Goal: Information Seeking & Learning: Learn about a topic

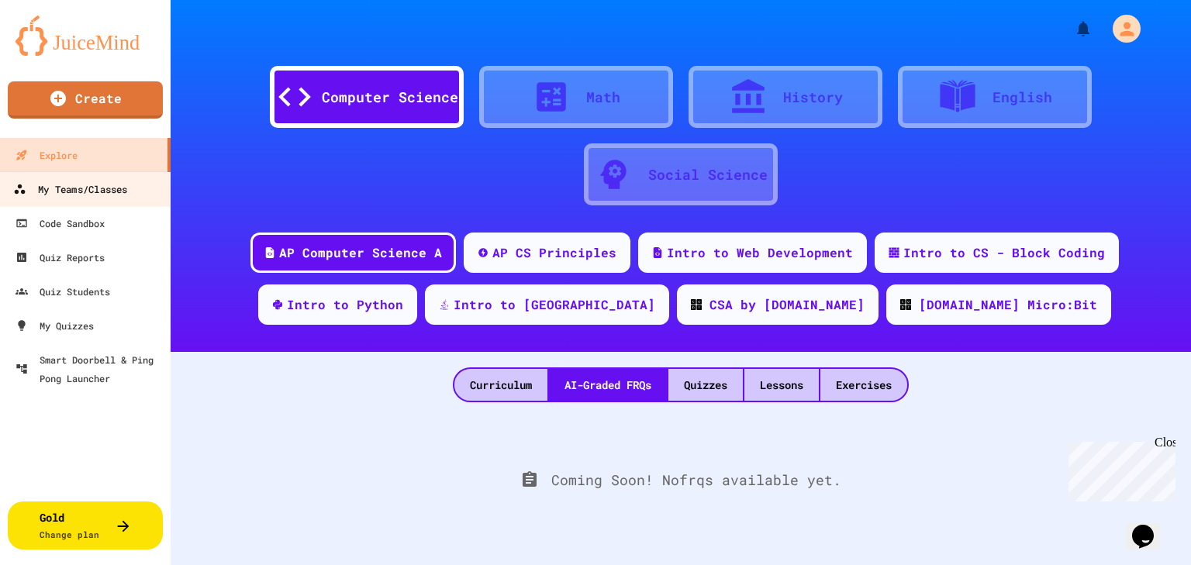
click at [95, 192] on div "My Teams/Classes" at bounding box center [70, 189] width 114 height 19
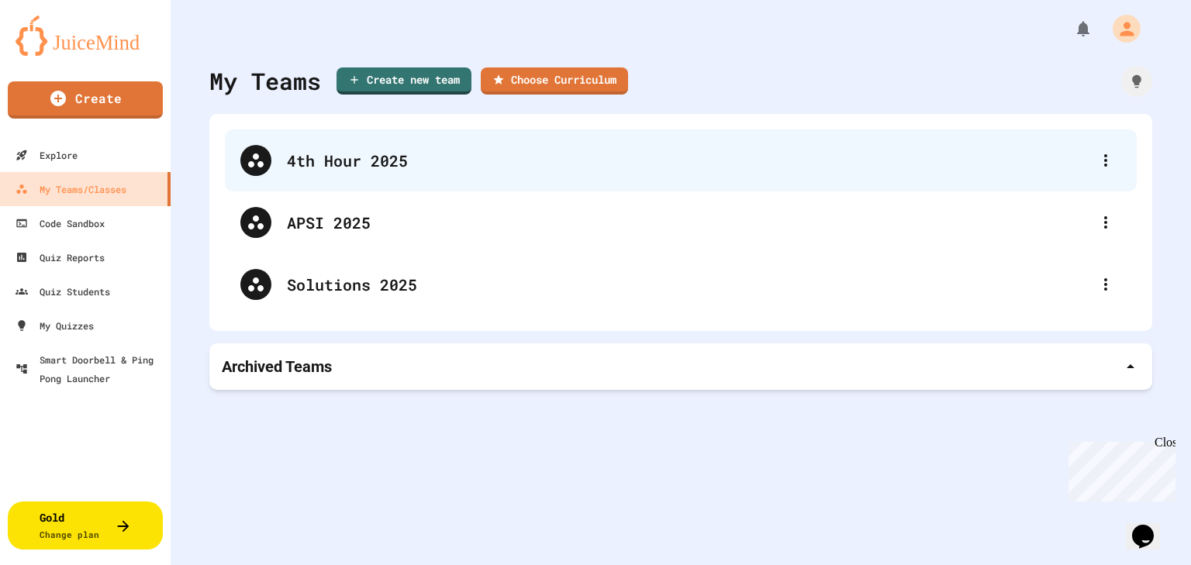
click at [349, 161] on div "4th Hour 2025" at bounding box center [688, 160] width 803 height 23
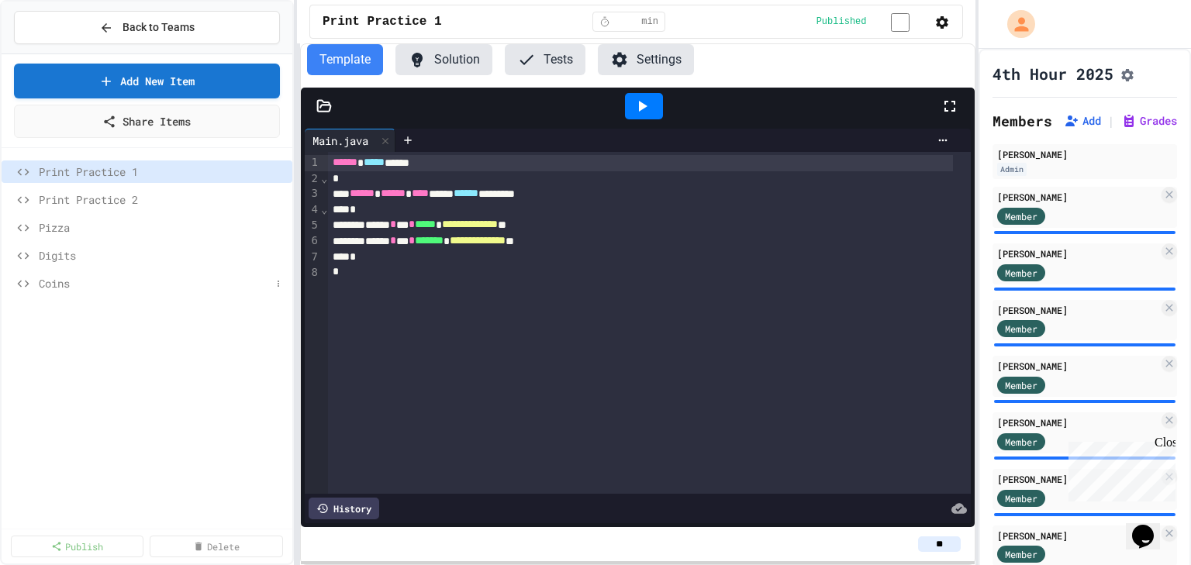
click at [57, 286] on span "Coins" at bounding box center [155, 283] width 232 height 16
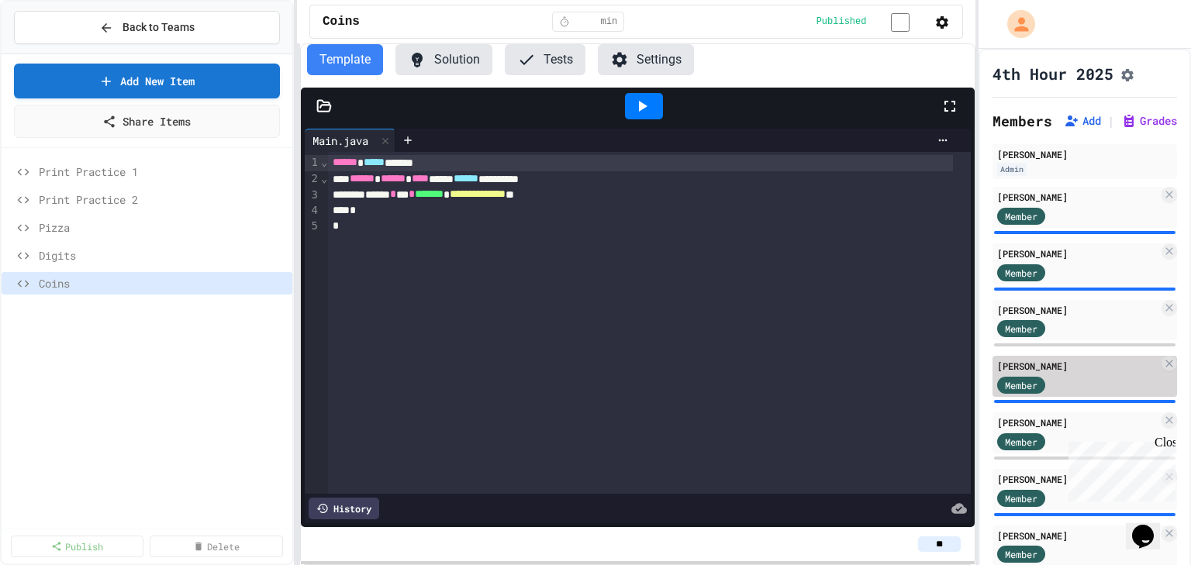
click at [1062, 373] on div "[PERSON_NAME]" at bounding box center [1077, 366] width 161 height 14
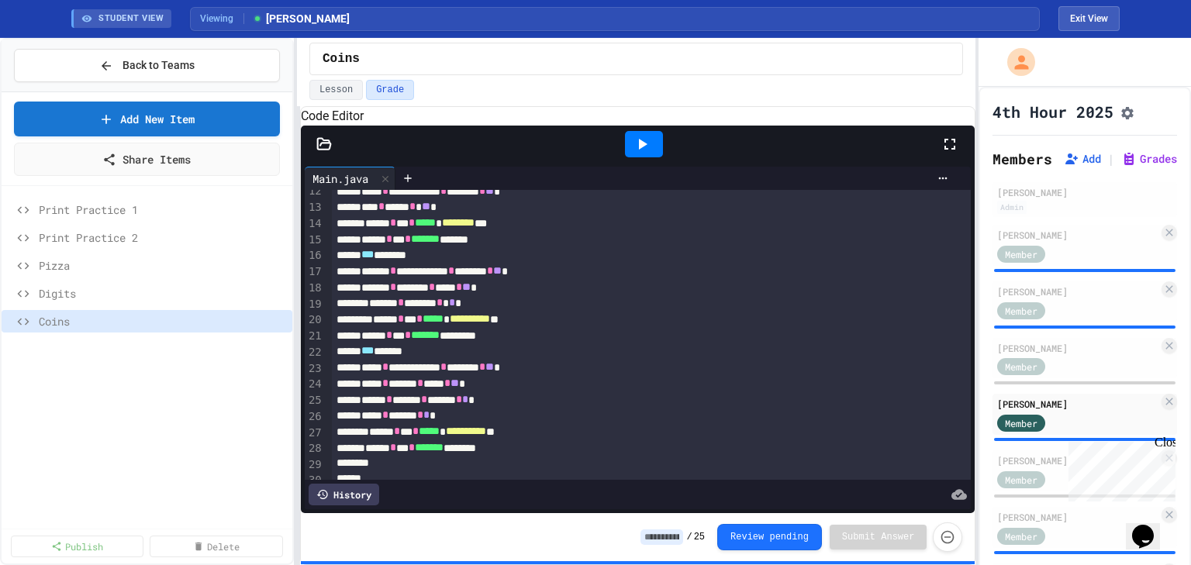
scroll to position [264, 0]
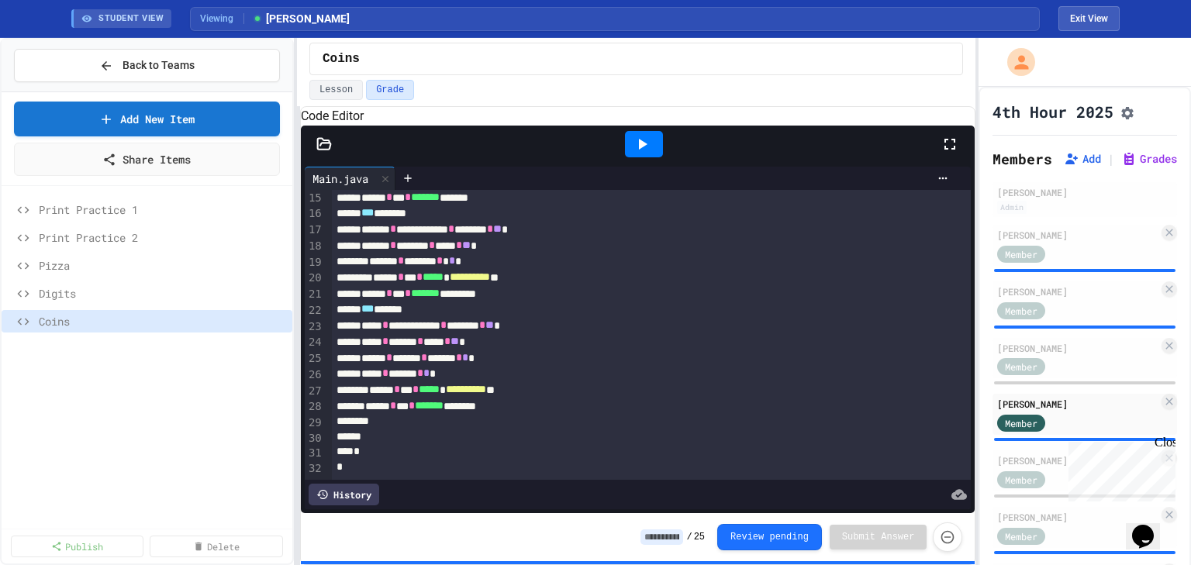
click at [644, 150] on icon at bounding box center [643, 144] width 9 height 11
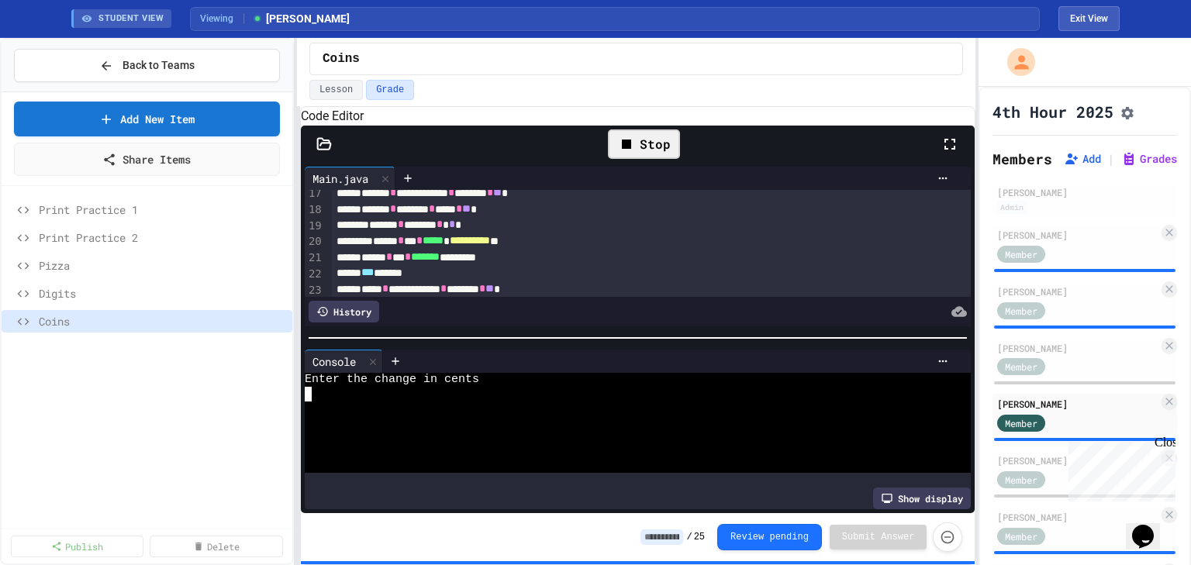
click at [476, 409] on div at bounding box center [626, 409] width 642 height 14
click at [643, 150] on icon at bounding box center [643, 144] width 9 height 11
click at [357, 413] on div at bounding box center [626, 409] width 642 height 14
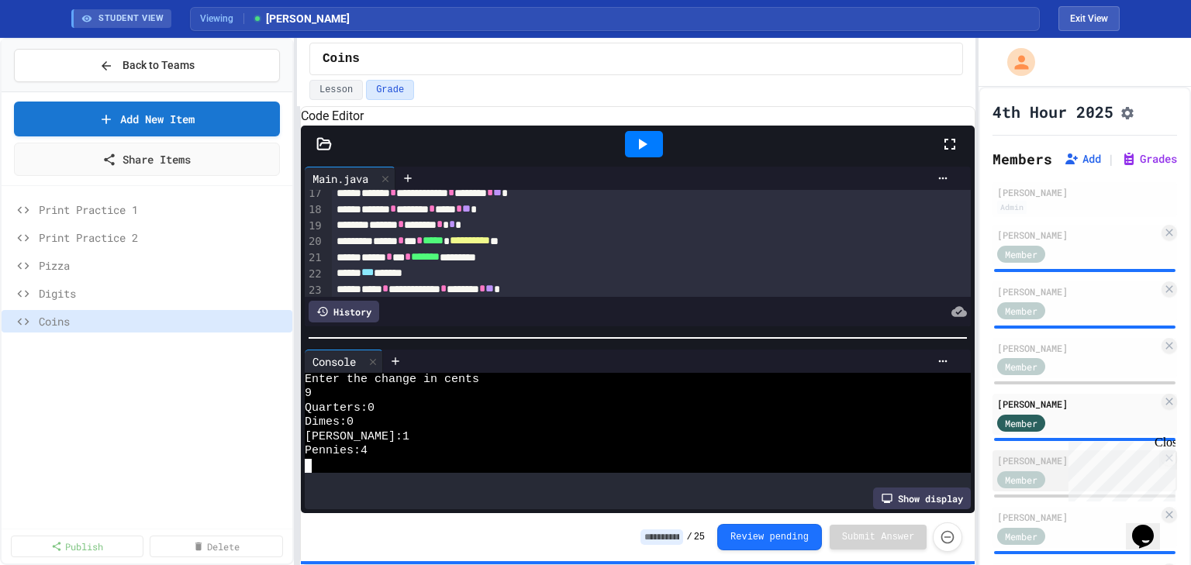
click at [1031, 465] on div "[PERSON_NAME]" at bounding box center [1077, 461] width 161 height 14
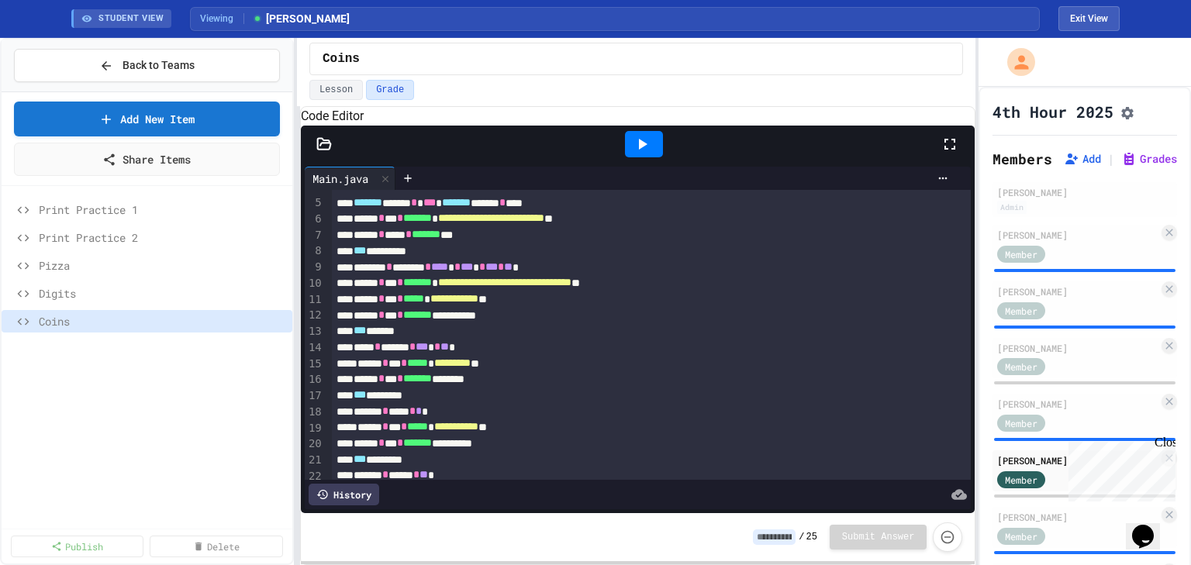
scroll to position [170, 0]
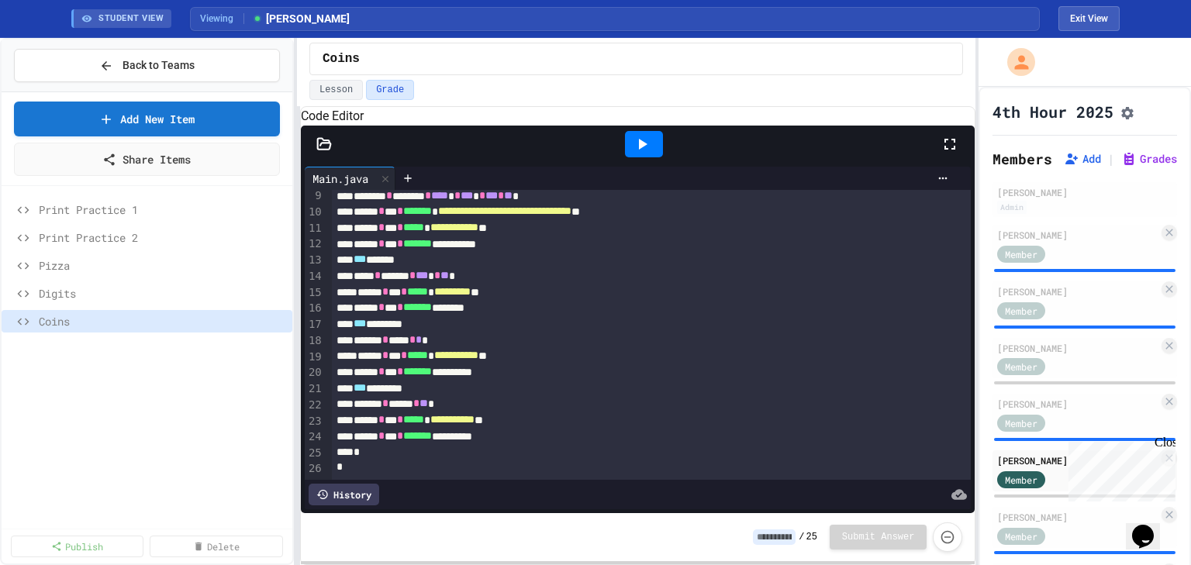
click at [648, 154] on icon at bounding box center [642, 144] width 19 height 19
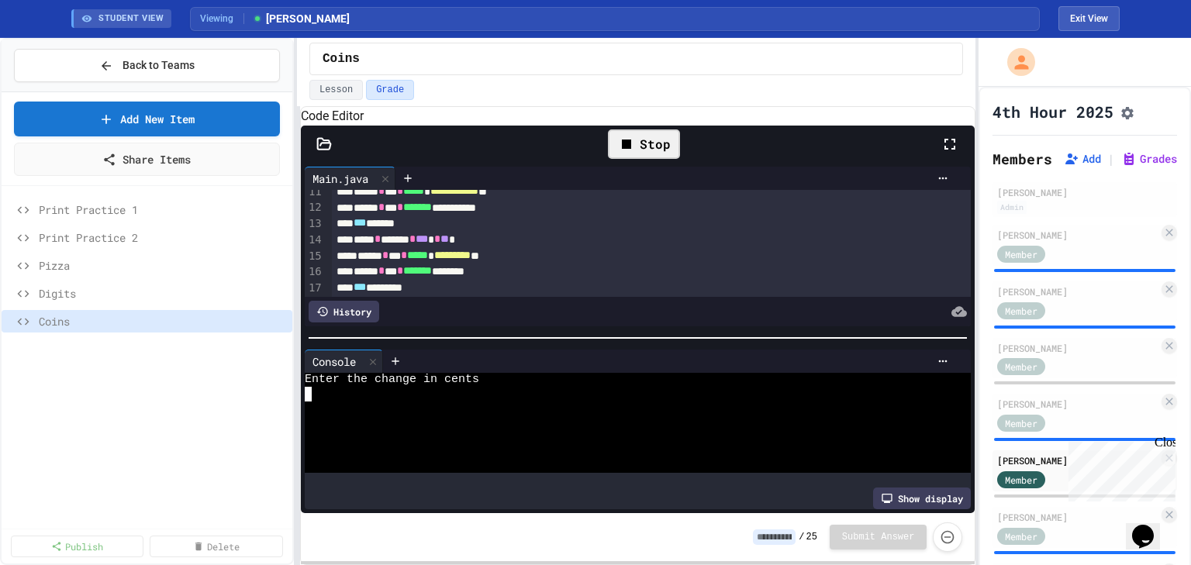
click at [445, 416] on div at bounding box center [626, 409] width 642 height 14
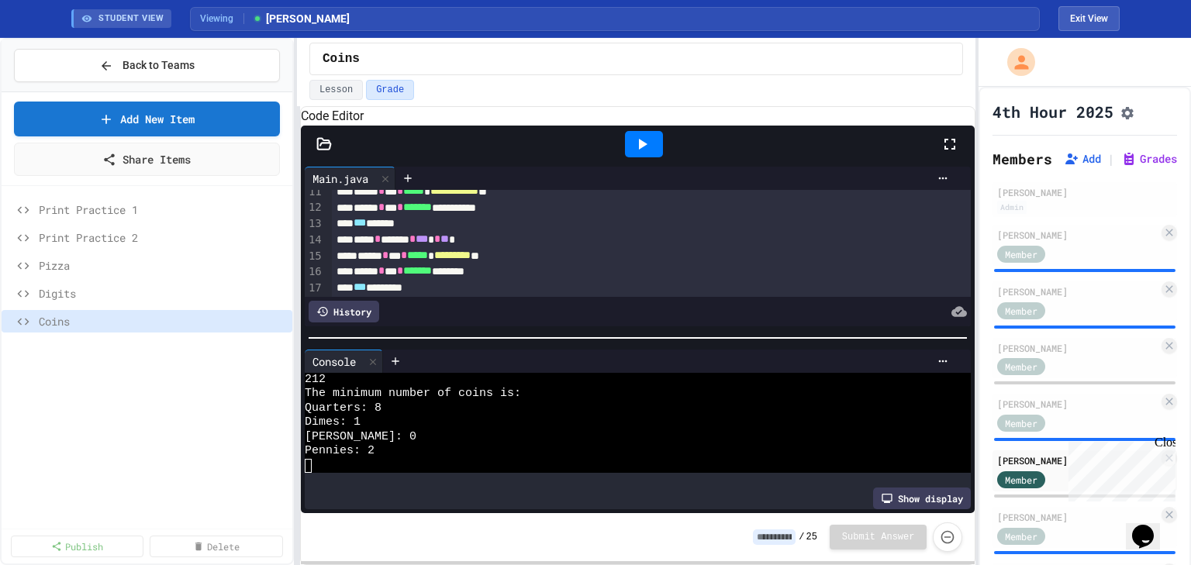
click at [645, 154] on icon at bounding box center [642, 144] width 19 height 19
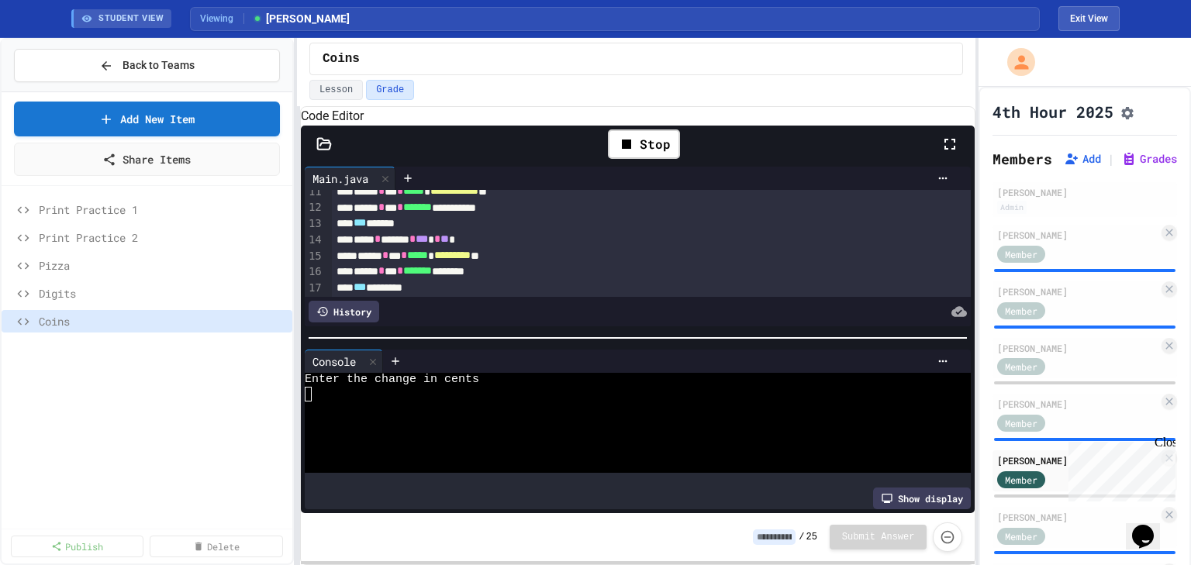
click at [347, 401] on div at bounding box center [626, 394] width 642 height 14
click at [627, 149] on icon at bounding box center [626, 144] width 9 height 9
click at [333, 400] on div "17" at bounding box center [626, 394] width 642 height 14
click at [648, 154] on icon at bounding box center [642, 144] width 19 height 19
click at [331, 406] on div at bounding box center [626, 409] width 642 height 14
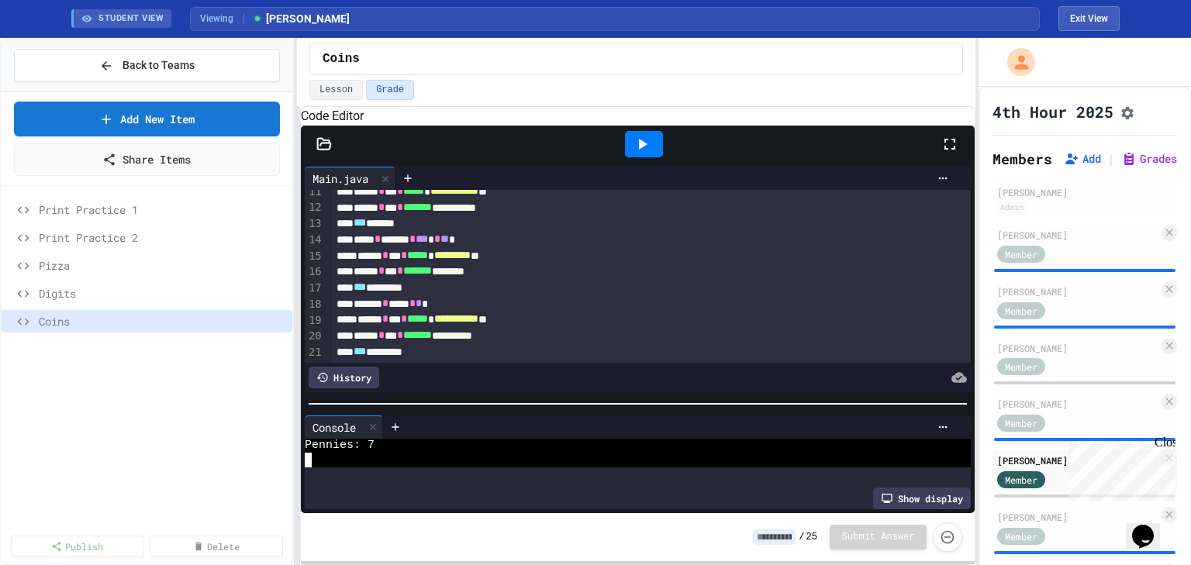
scroll to position [85, 0]
click at [620, 406] on div at bounding box center [638, 404] width 675 height 16
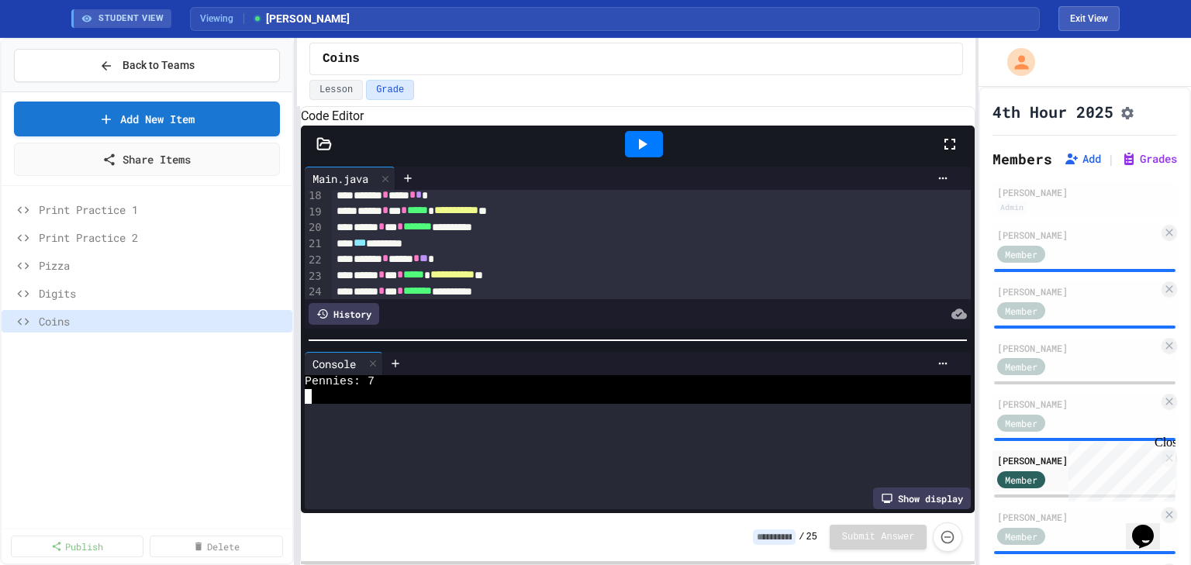
click at [534, 340] on div at bounding box center [638, 341] width 675 height 16
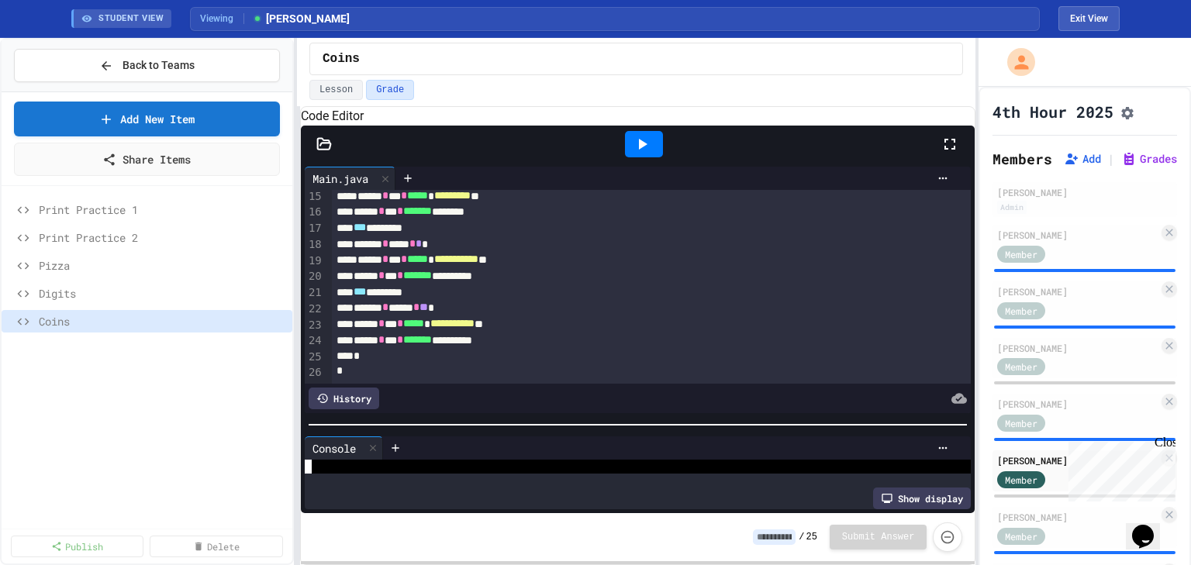
scroll to position [99, 0]
click at [541, 426] on div at bounding box center [638, 425] width 675 height 16
click at [580, 252] on div "**********" at bounding box center [638, 260] width 613 height 16
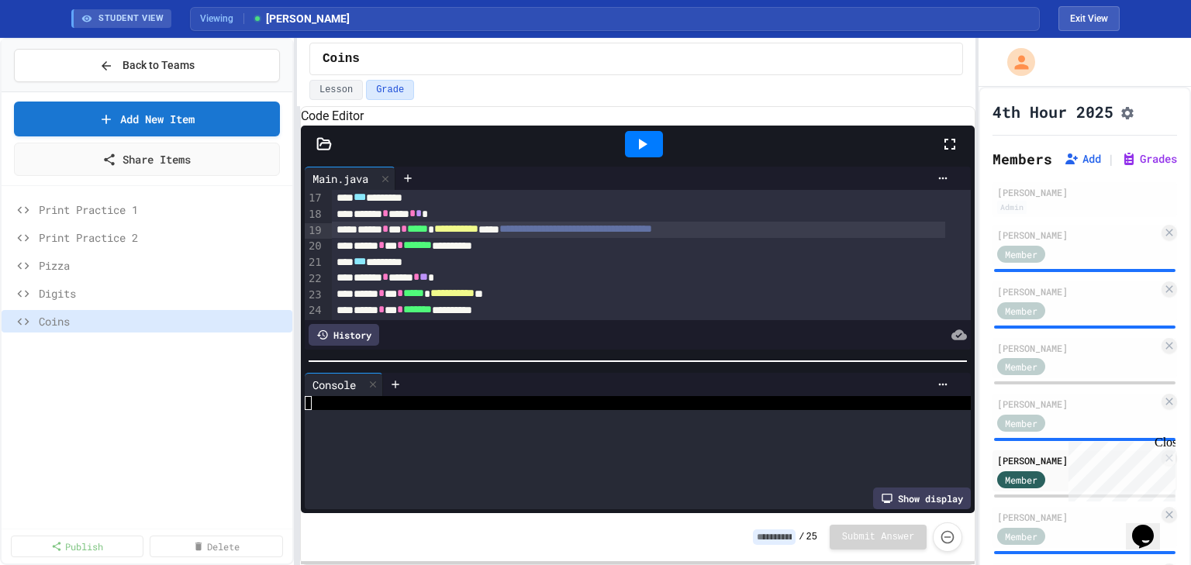
click at [579, 354] on div at bounding box center [638, 362] width 675 height 16
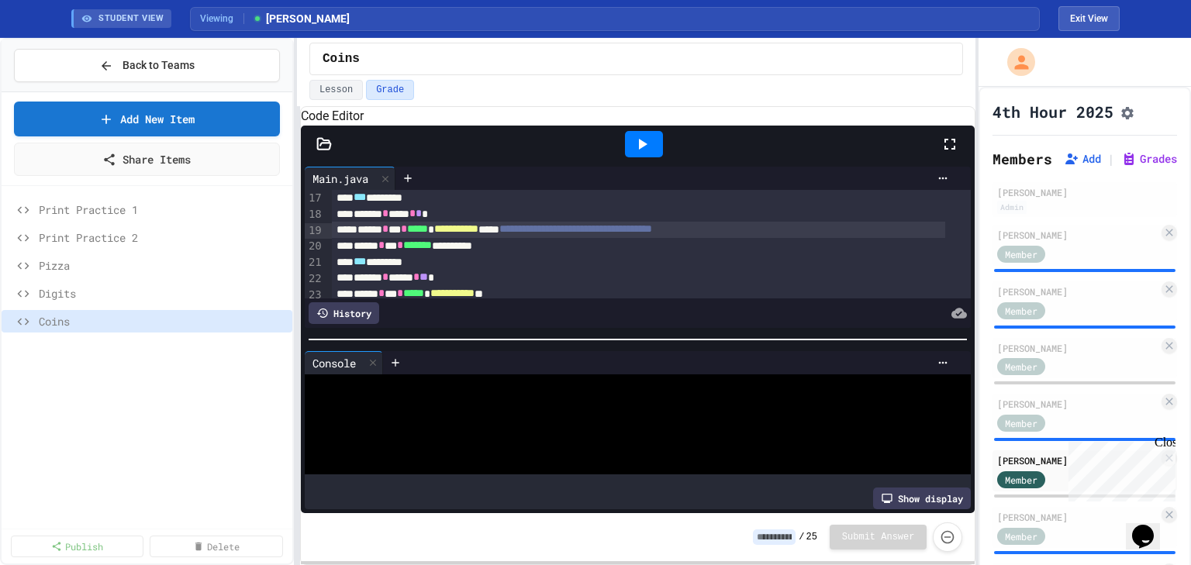
scroll to position [14, 0]
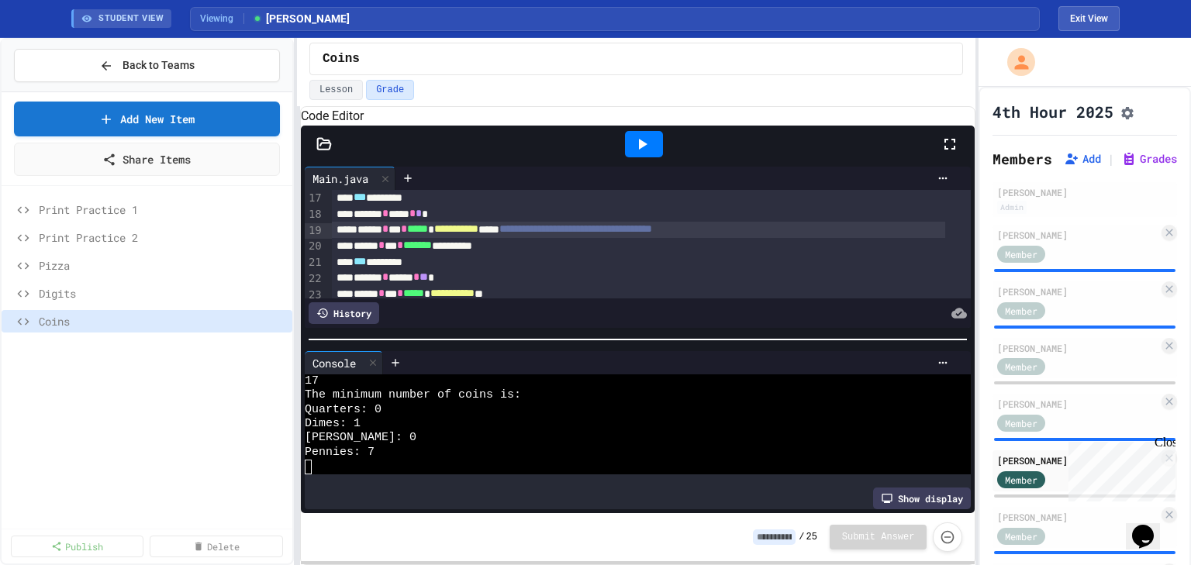
click at [813, 238] on div "**********" at bounding box center [638, 230] width 613 height 16
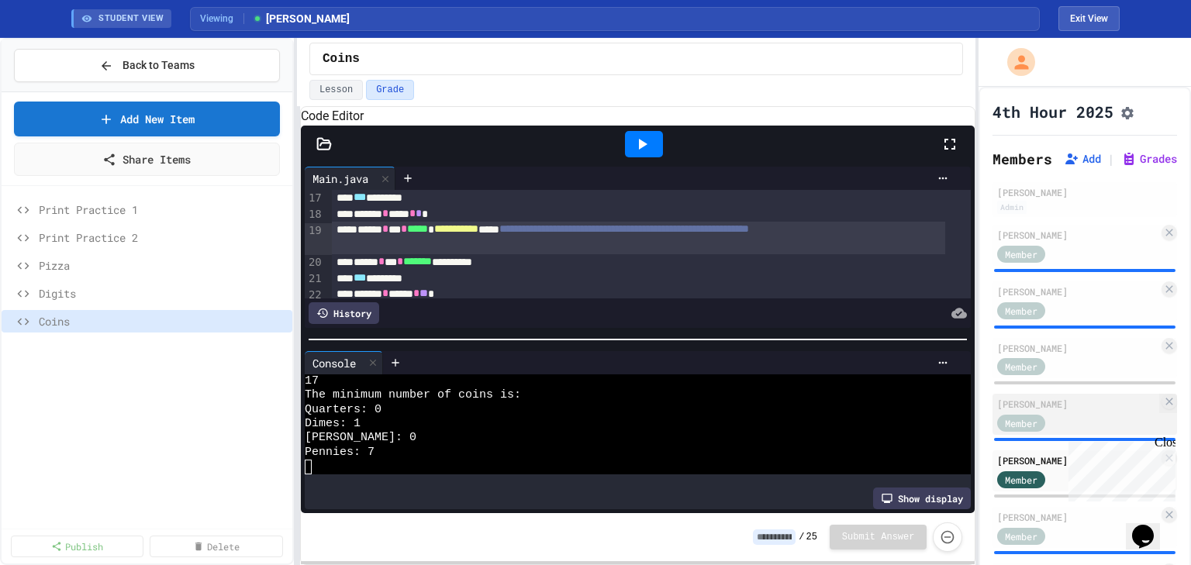
scroll to position [186, 0]
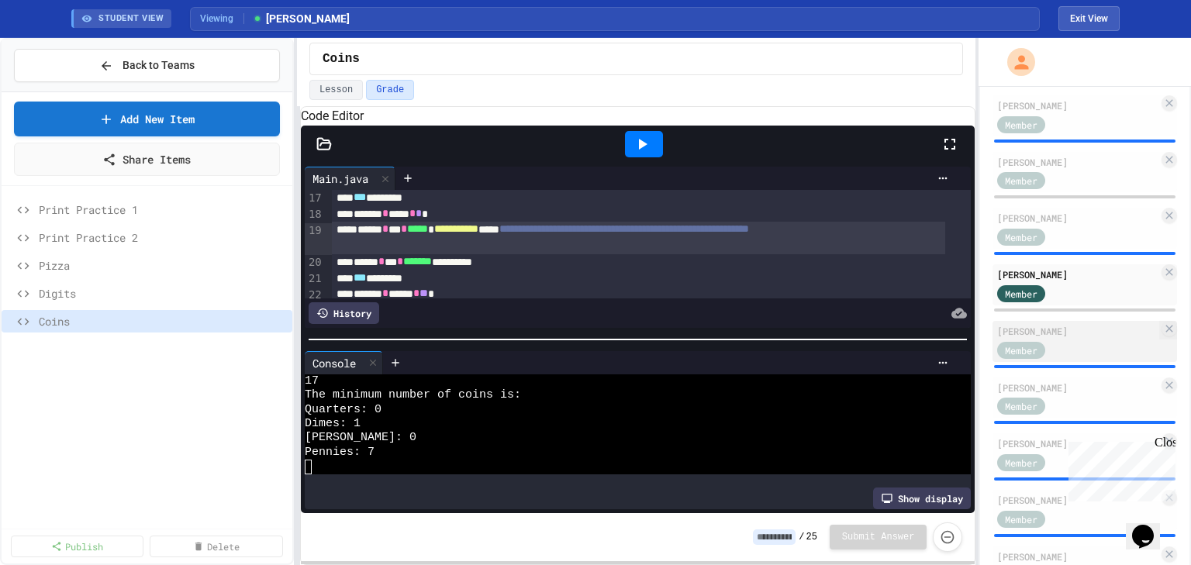
click at [1070, 347] on div "Member" at bounding box center [1036, 349] width 78 height 19
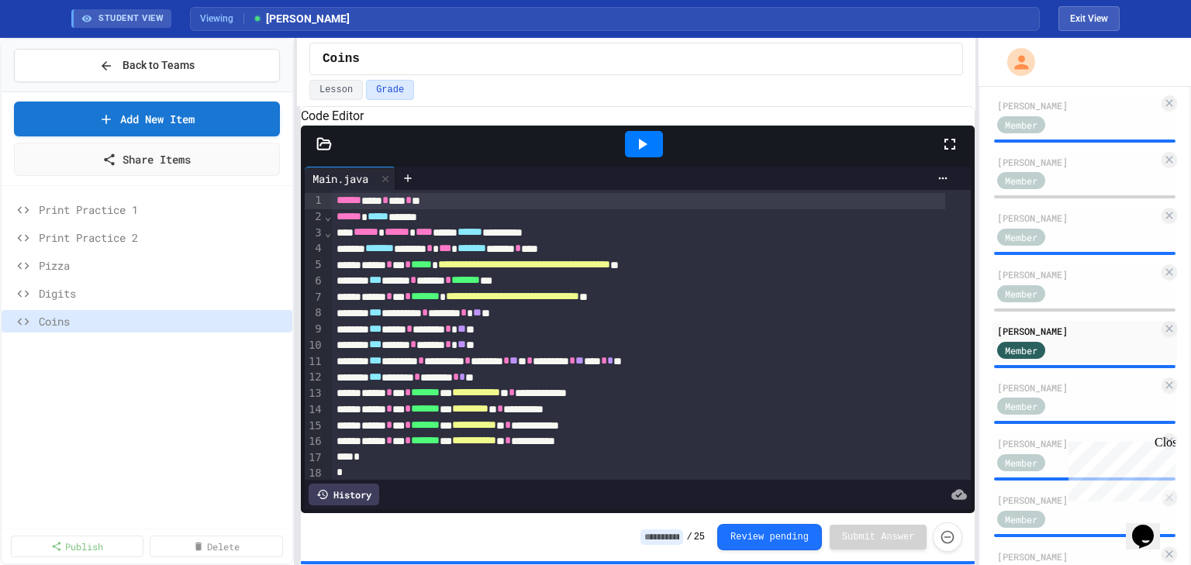
click at [639, 152] on div at bounding box center [644, 144] width 38 height 26
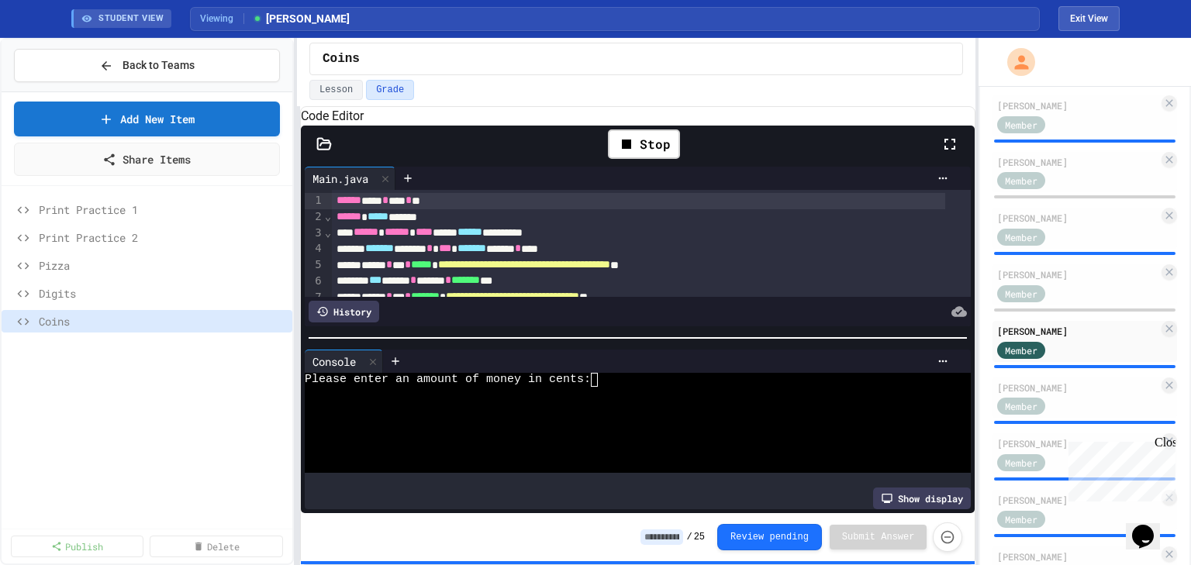
click at [599, 383] on textarea "Terminal input" at bounding box center [601, 380] width 7 height 14
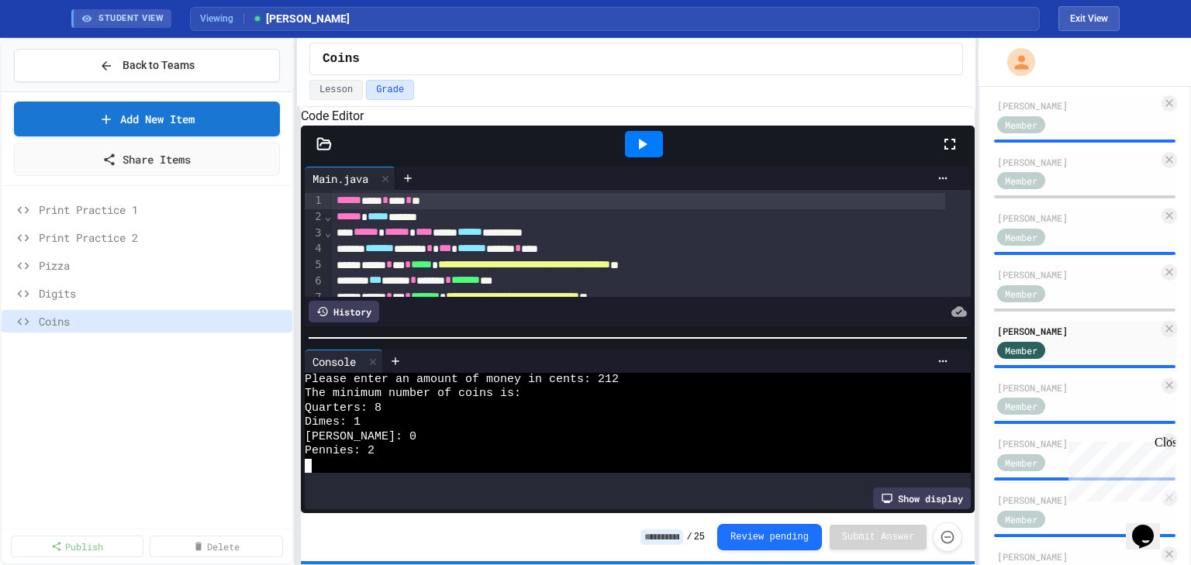
click at [639, 154] on icon at bounding box center [642, 144] width 19 height 19
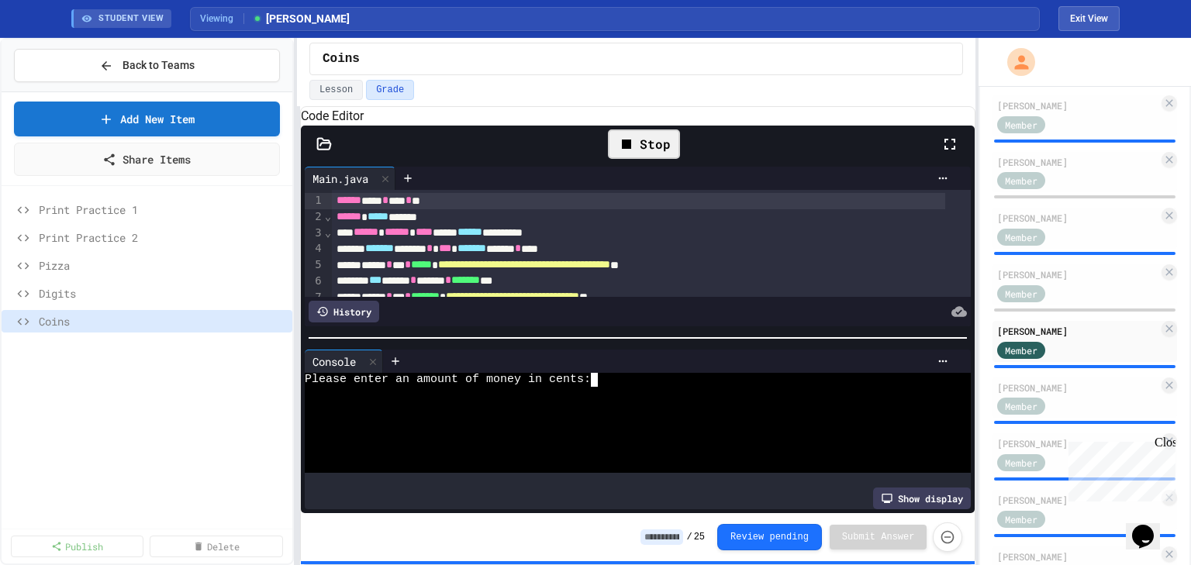
click at [625, 378] on div "Please enter an amount of money in cents:" at bounding box center [626, 380] width 642 height 14
click at [636, 154] on icon at bounding box center [626, 144] width 19 height 19
click at [636, 154] on icon at bounding box center [642, 144] width 19 height 19
click at [605, 387] on div "Please enter an amount of money in cents:" at bounding box center [626, 380] width 642 height 14
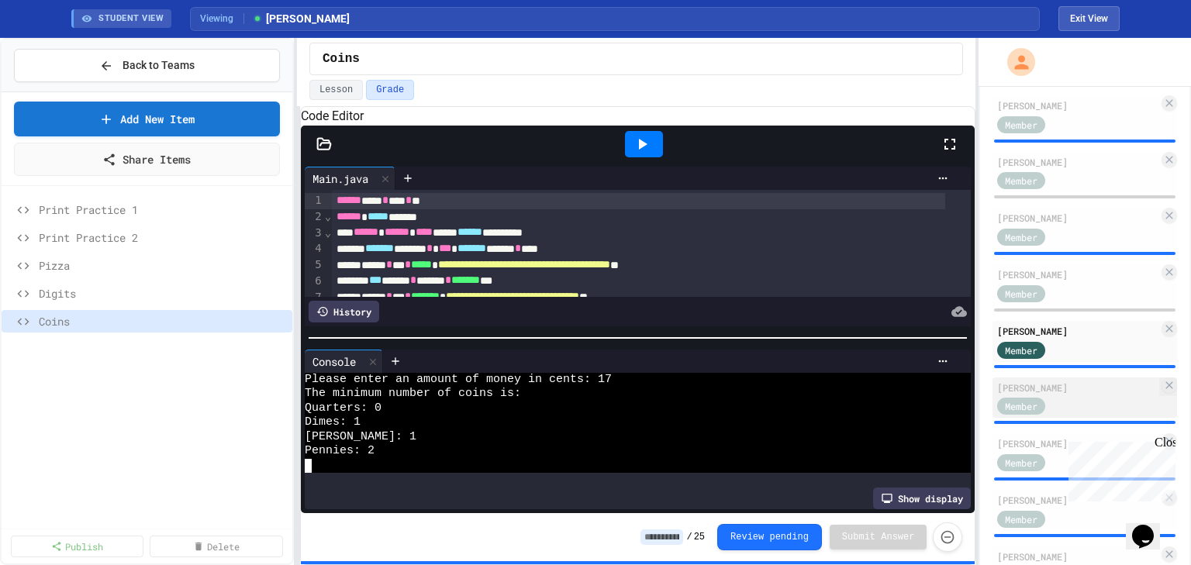
click at [1079, 407] on div "Member" at bounding box center [1077, 405] width 161 height 19
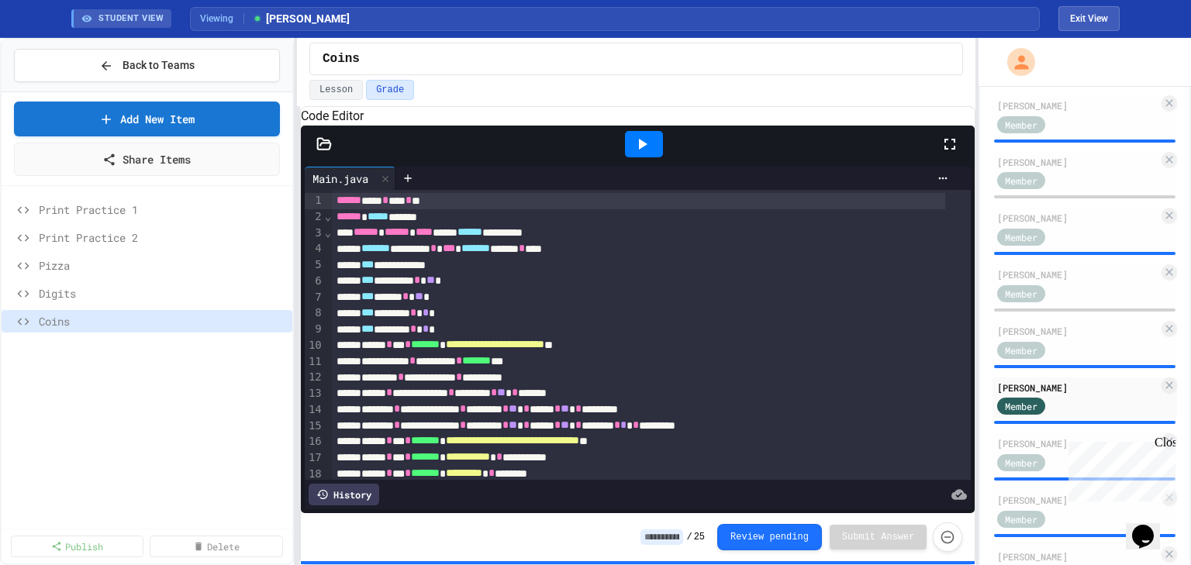
scroll to position [105, 0]
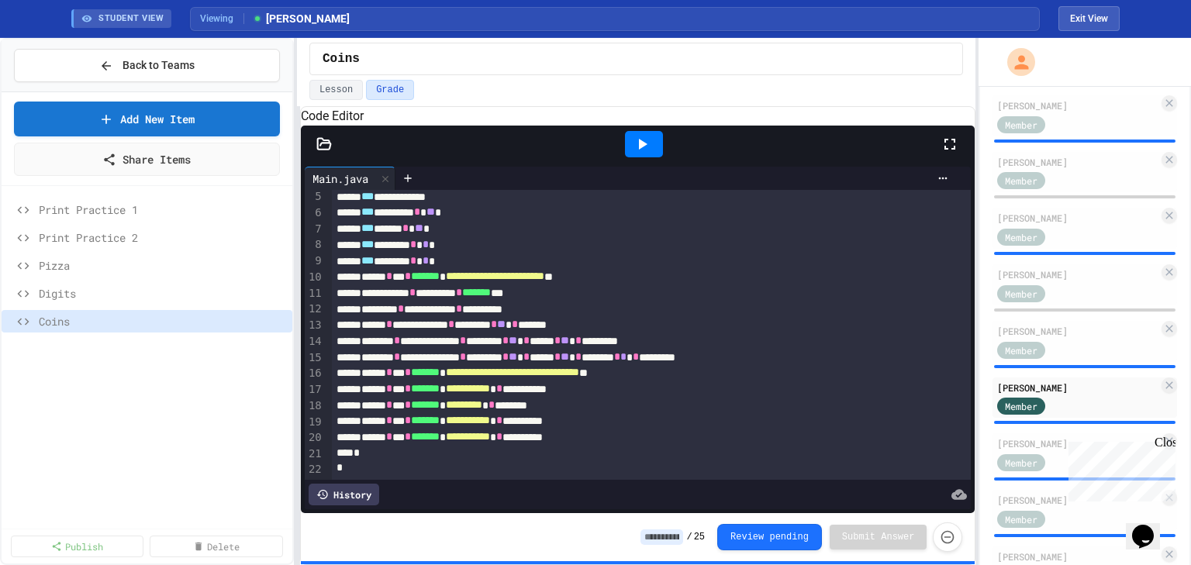
click at [639, 150] on icon at bounding box center [643, 144] width 9 height 11
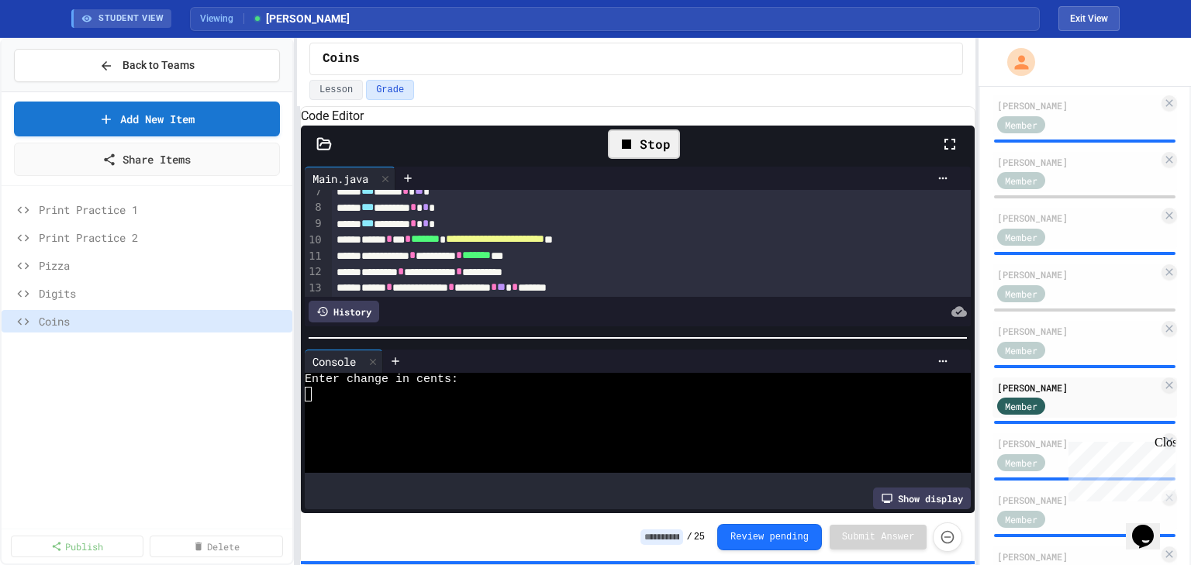
click at [357, 407] on div at bounding box center [626, 409] width 642 height 14
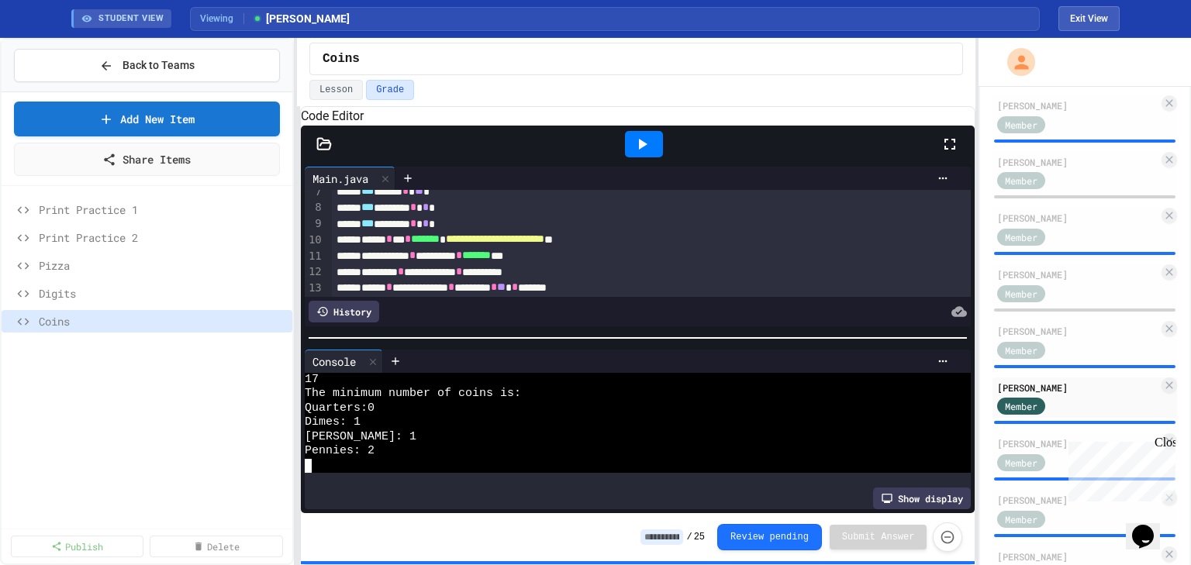
scroll to position [14, 0]
click at [652, 157] on div at bounding box center [644, 144] width 38 height 26
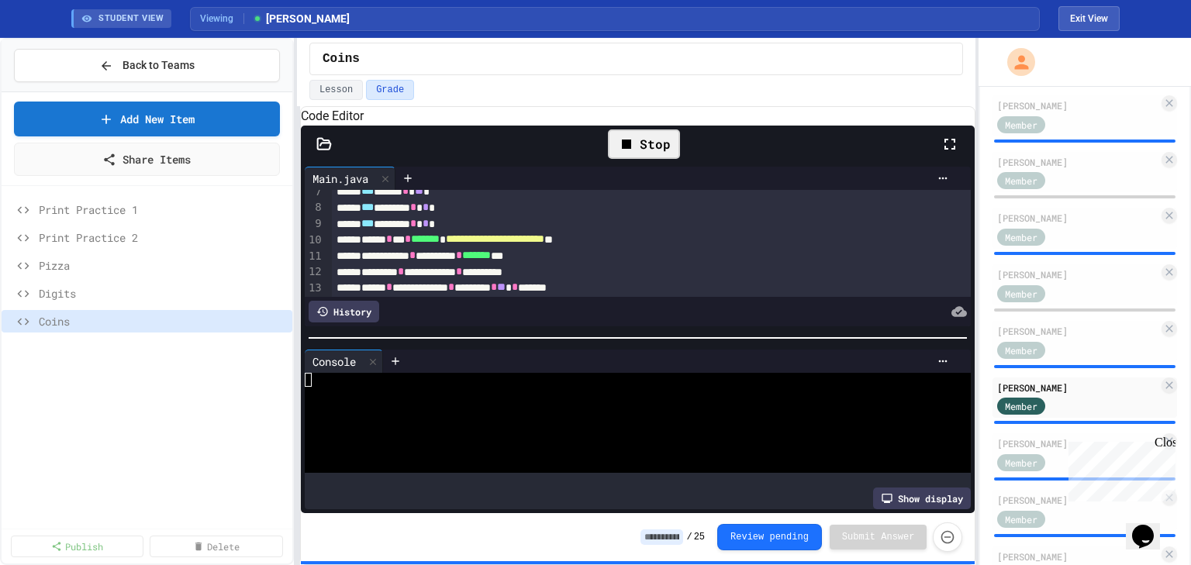
scroll to position [0, 0]
click at [364, 401] on div at bounding box center [626, 394] width 642 height 14
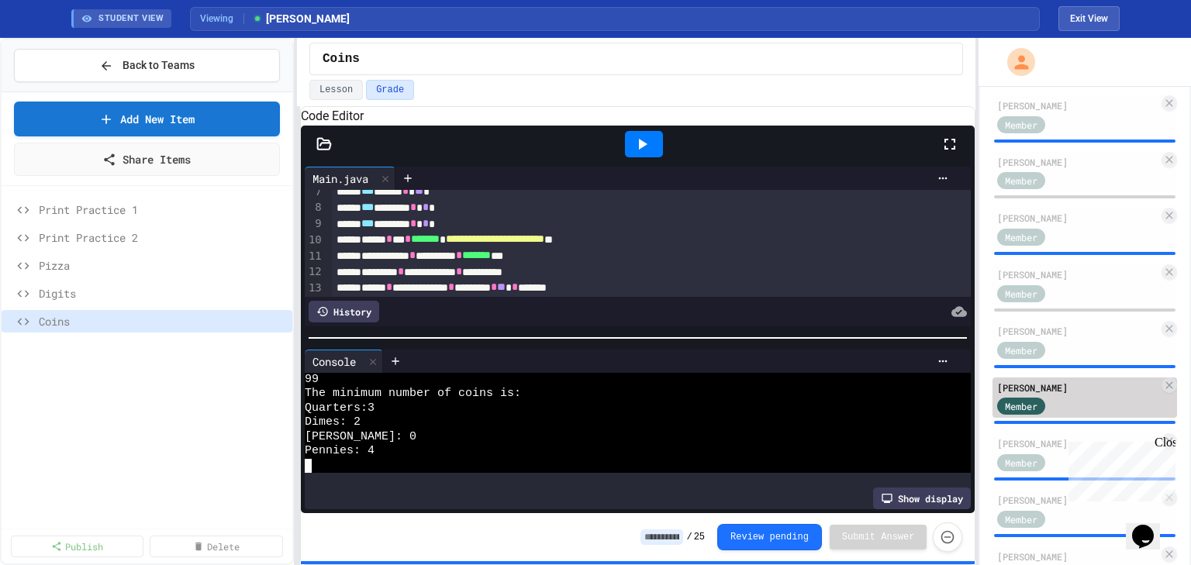
scroll to position [434, 0]
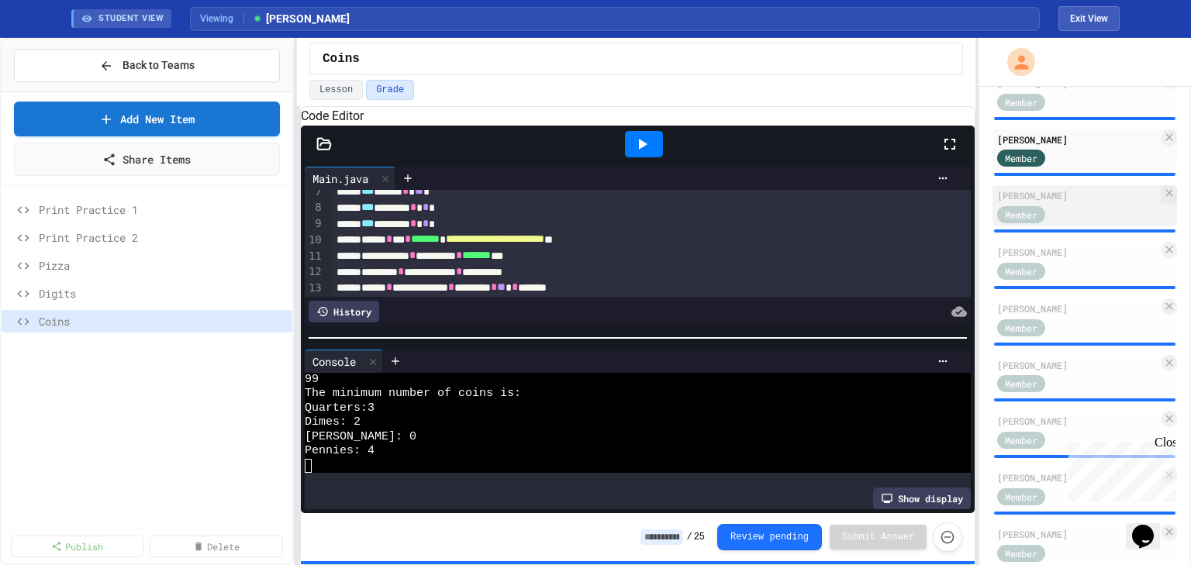
click at [1056, 223] on div "Member" at bounding box center [1036, 213] width 78 height 19
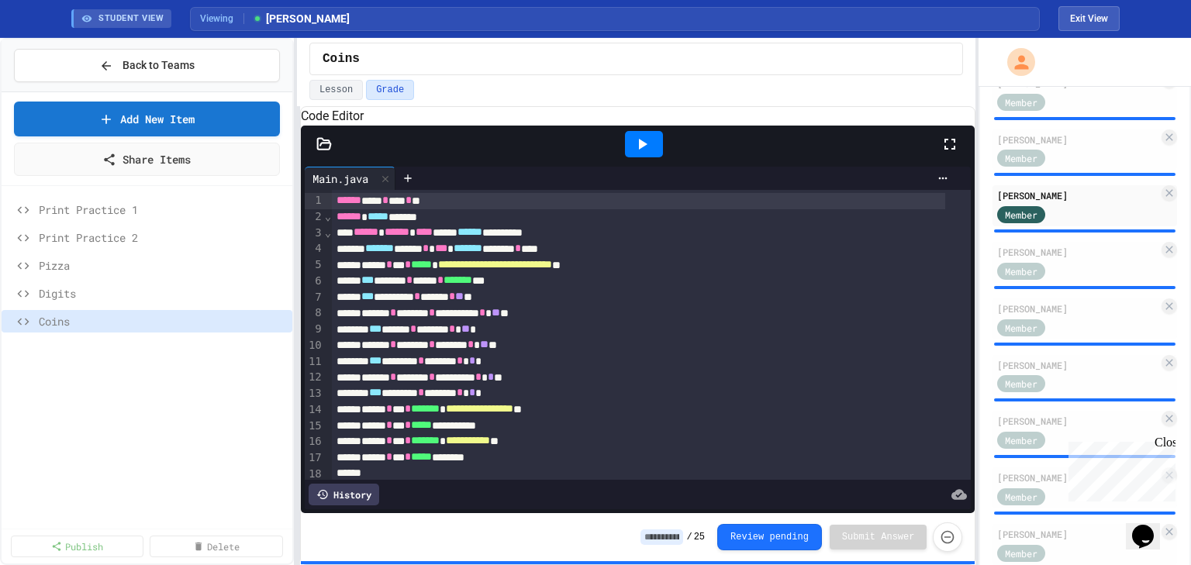
scroll to position [152, 0]
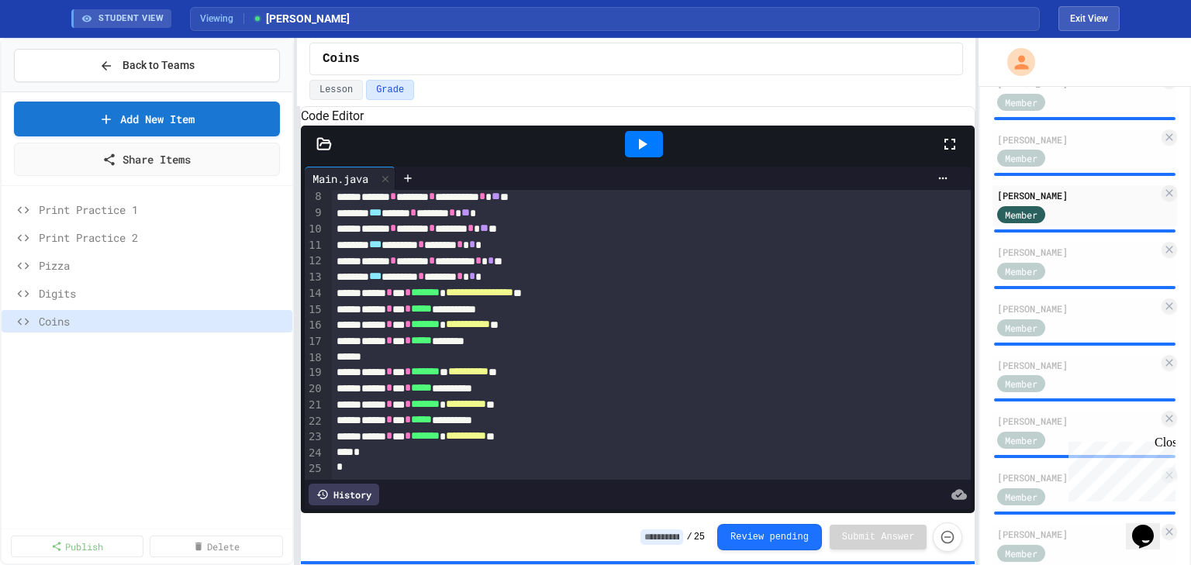
click at [655, 153] on div at bounding box center [644, 144] width 38 height 26
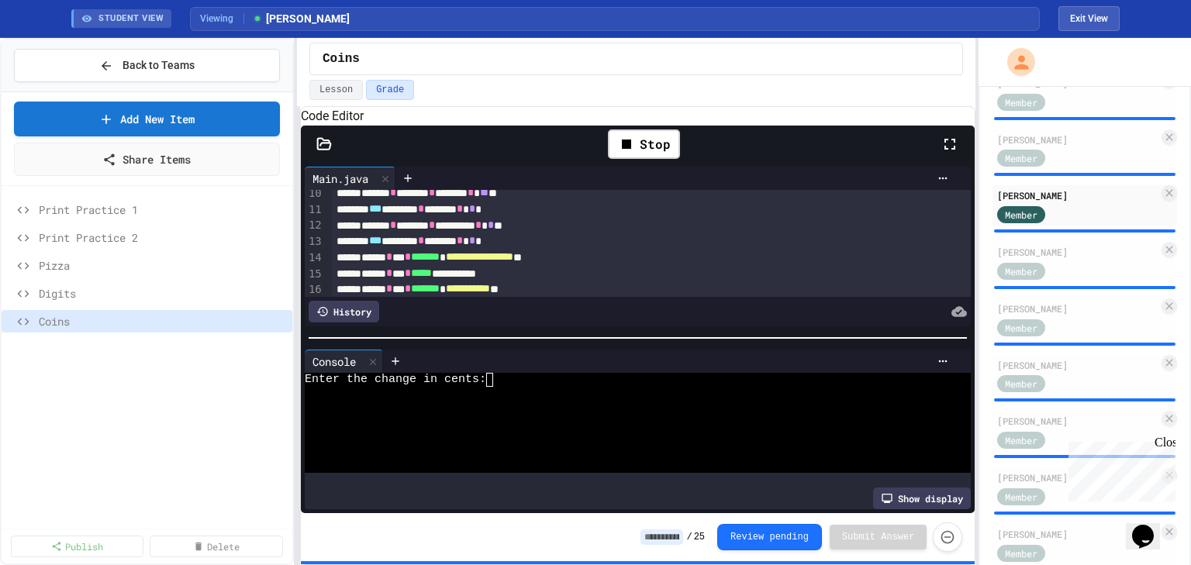
click at [511, 392] on div at bounding box center [626, 394] width 642 height 14
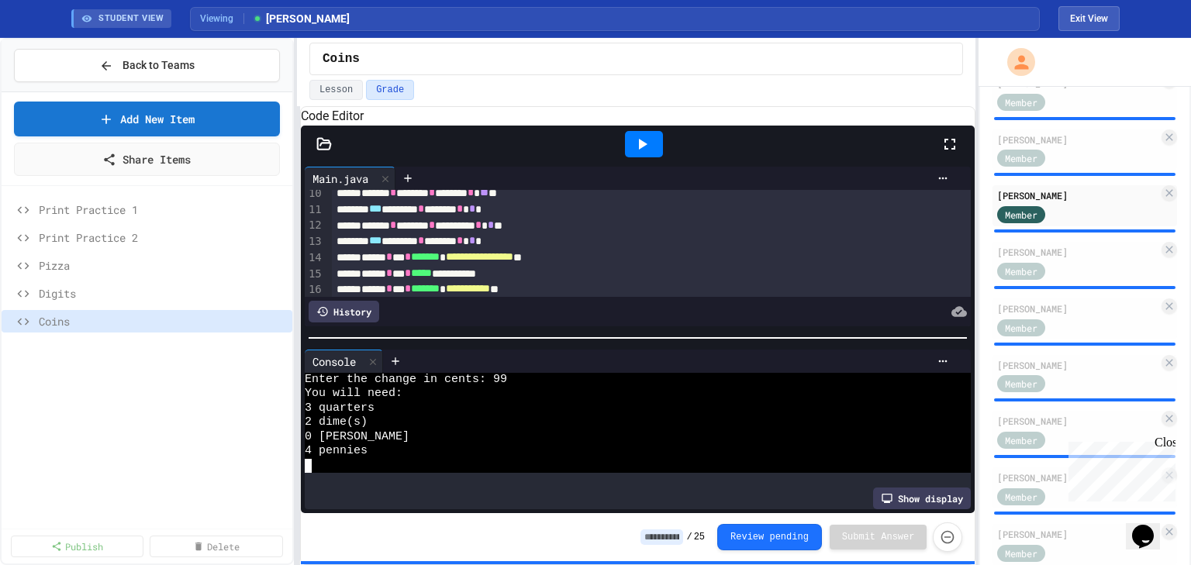
click at [643, 150] on icon at bounding box center [643, 144] width 9 height 11
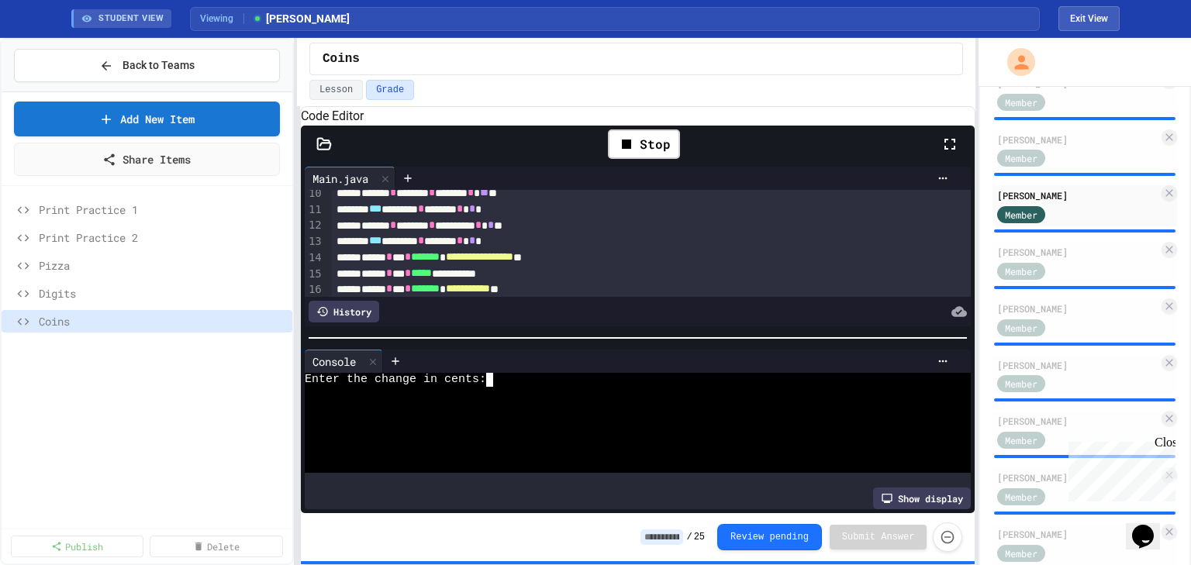
click at [494, 387] on textarea "Terminal input" at bounding box center [496, 380] width 7 height 14
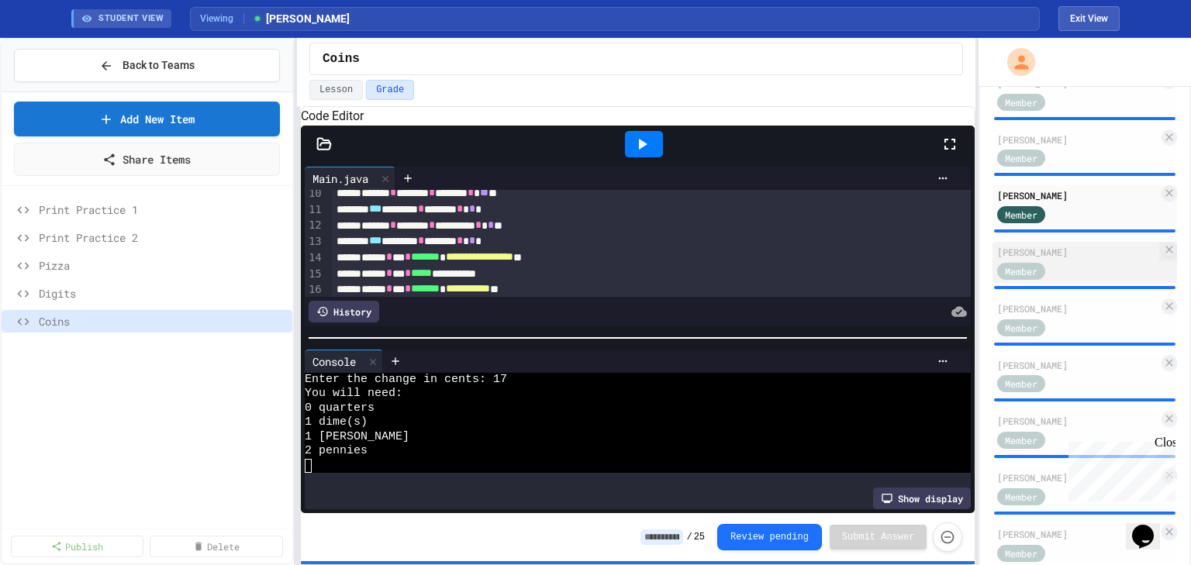
click at [1088, 272] on div "Member" at bounding box center [1077, 270] width 161 height 19
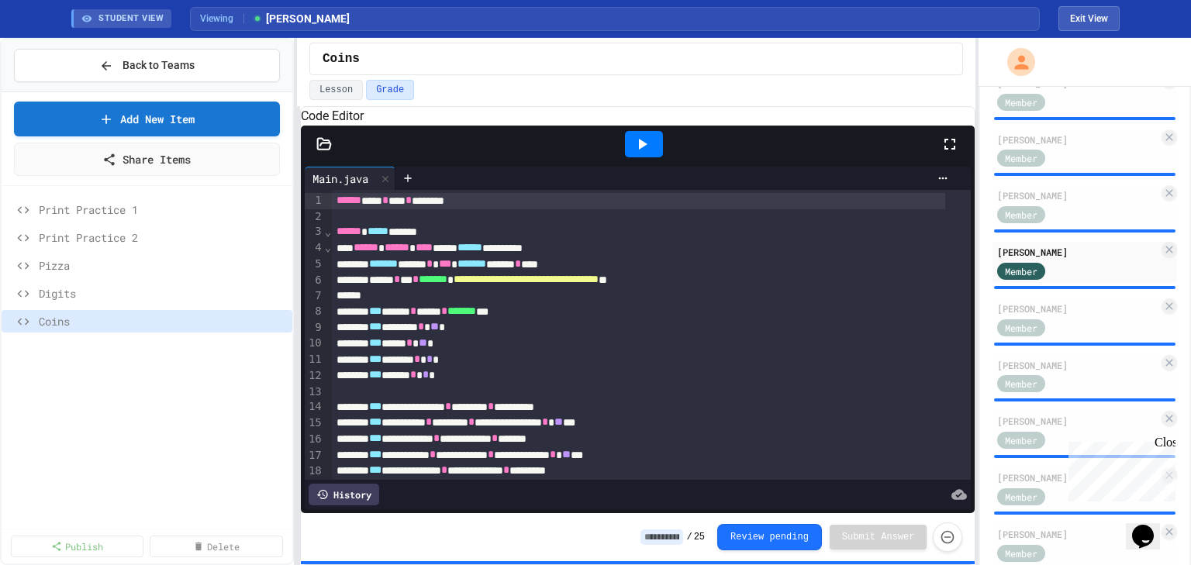
click at [651, 154] on icon at bounding box center [642, 144] width 19 height 19
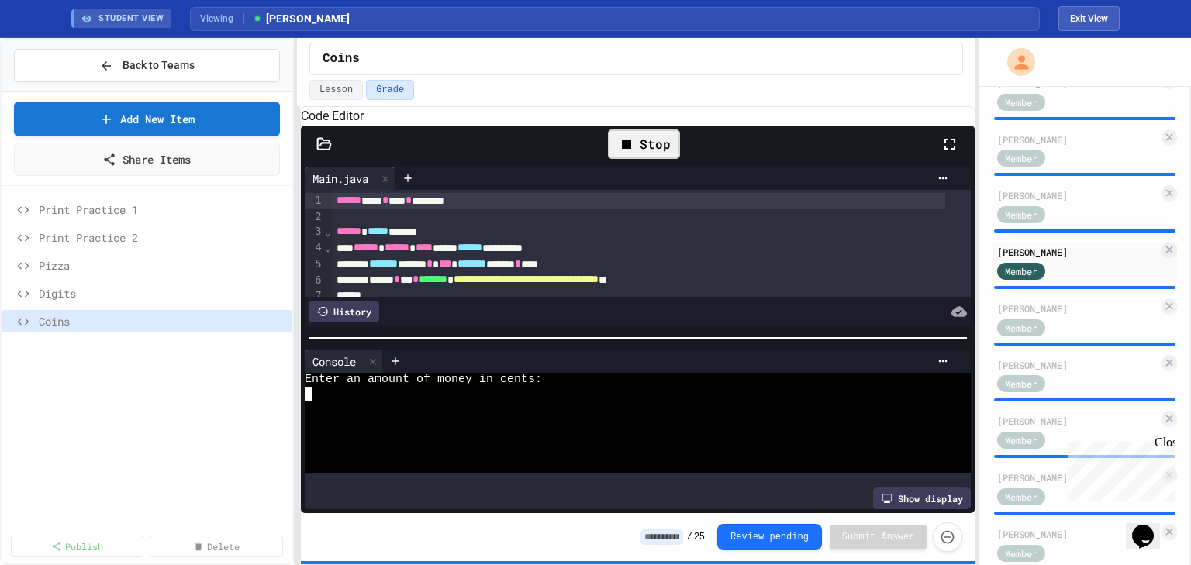
click at [346, 401] on div at bounding box center [626, 394] width 642 height 14
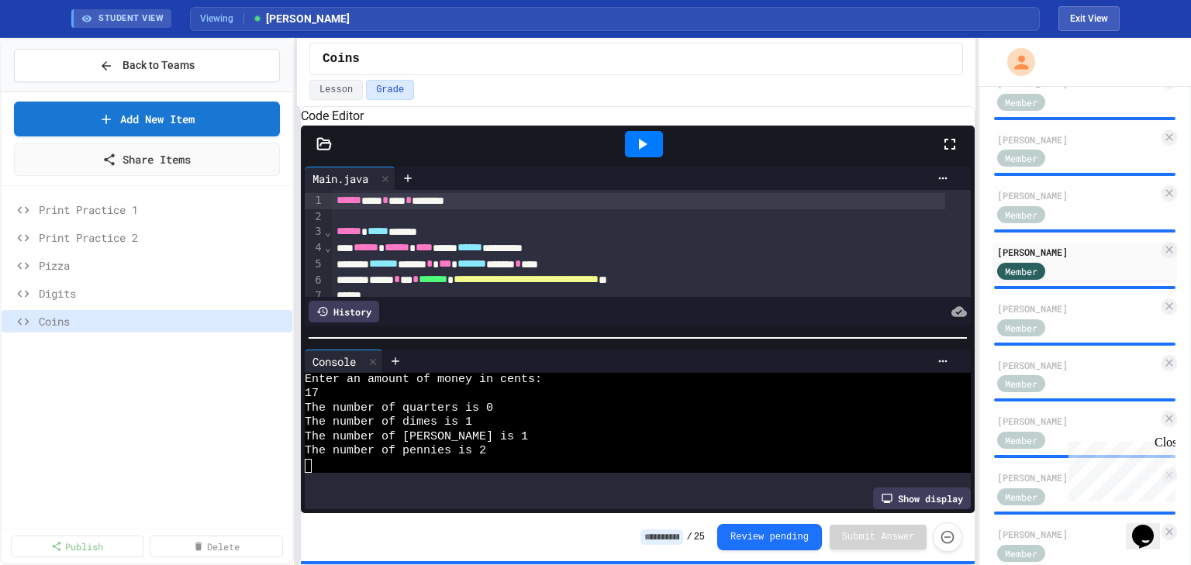
click at [639, 154] on icon at bounding box center [642, 144] width 19 height 19
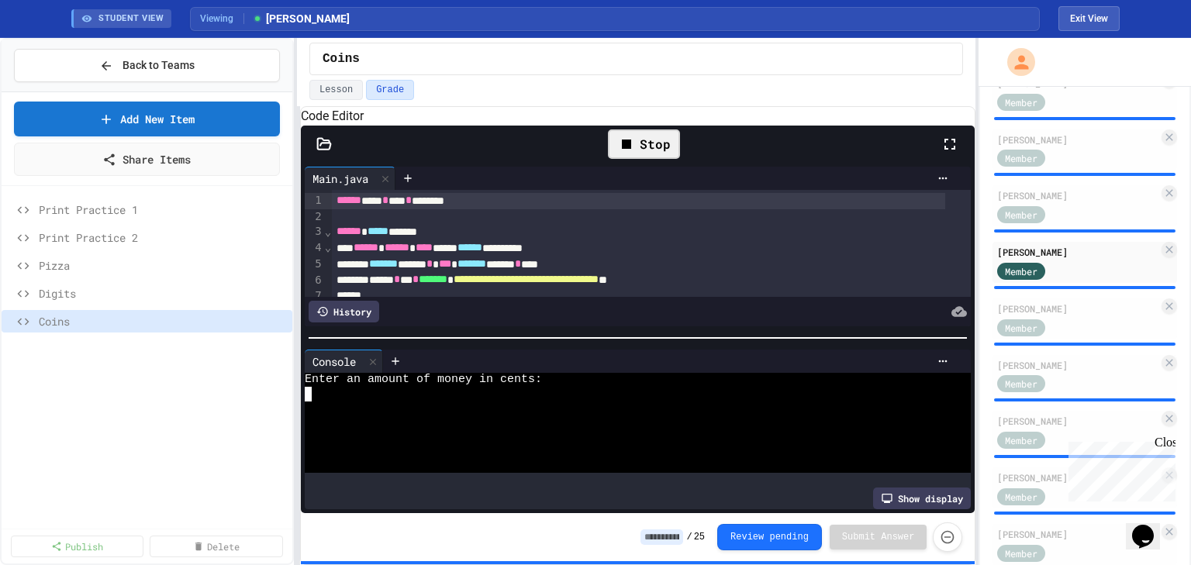
click at [328, 395] on div at bounding box center [626, 394] width 642 height 14
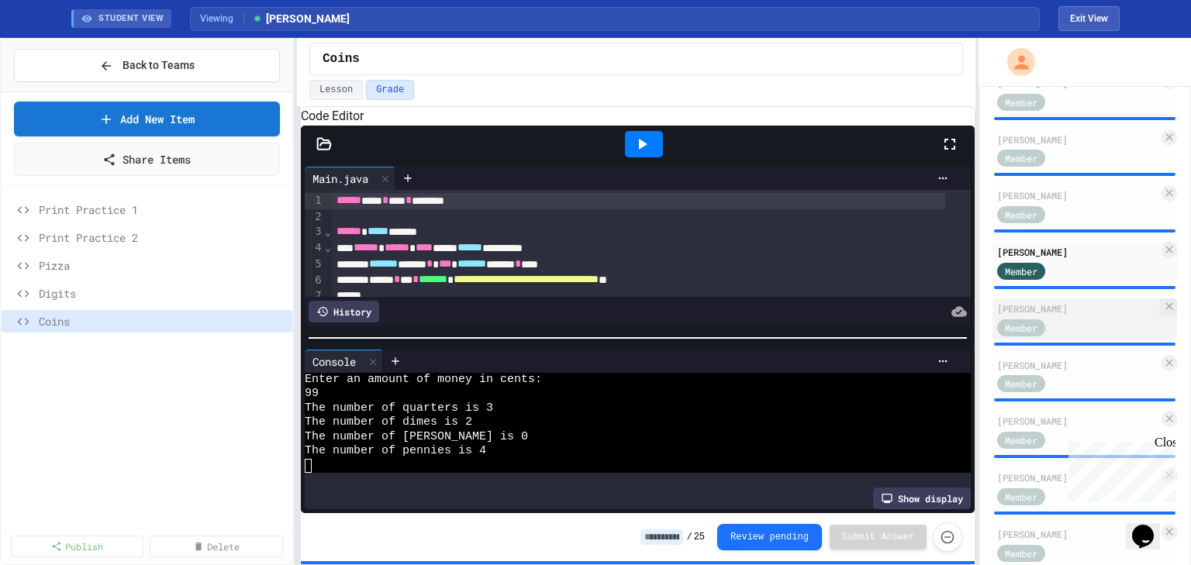
click at [1052, 316] on div "[PERSON_NAME]" at bounding box center [1077, 309] width 161 height 14
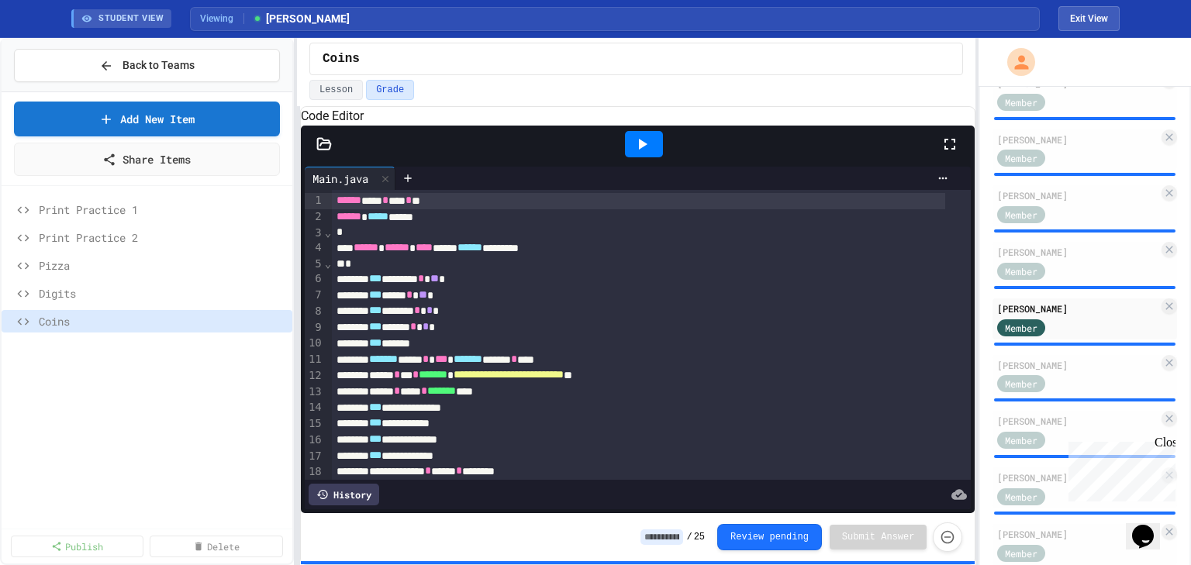
click at [648, 154] on icon at bounding box center [642, 144] width 19 height 19
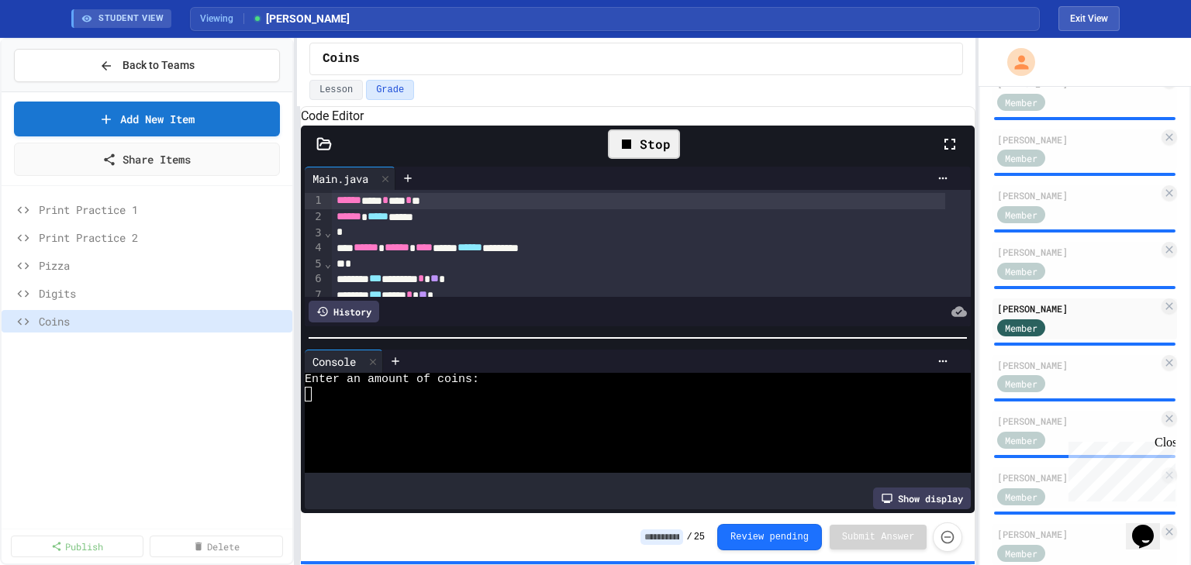
click at [385, 401] on div at bounding box center [626, 394] width 642 height 14
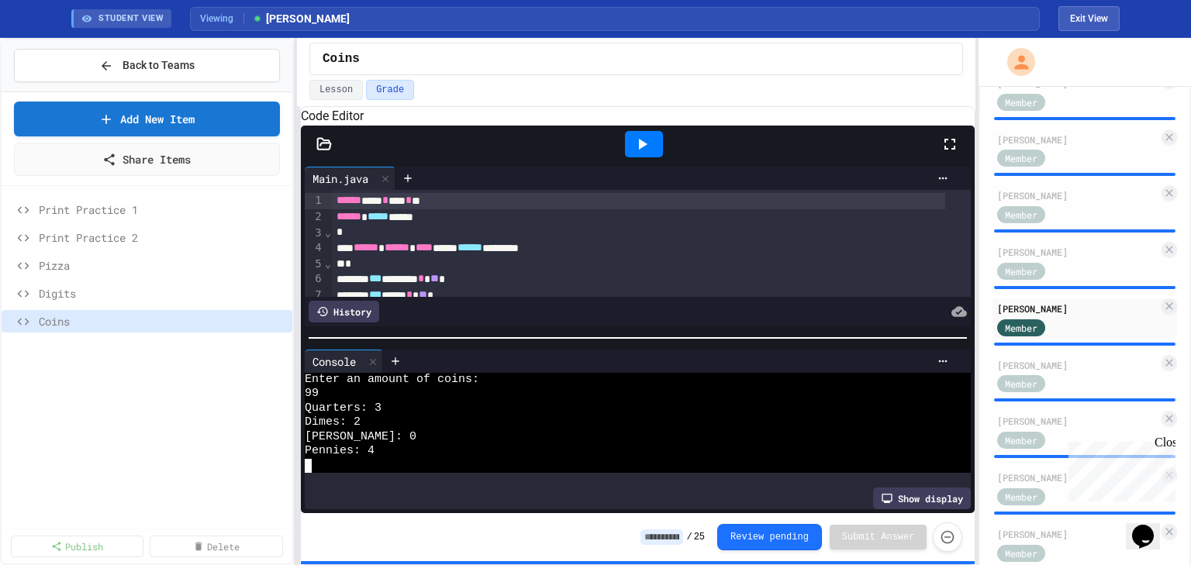
click at [641, 150] on icon at bounding box center [643, 144] width 9 height 11
click at [1052, 381] on div "[PERSON_NAME] Member" at bounding box center [1085, 375] width 185 height 41
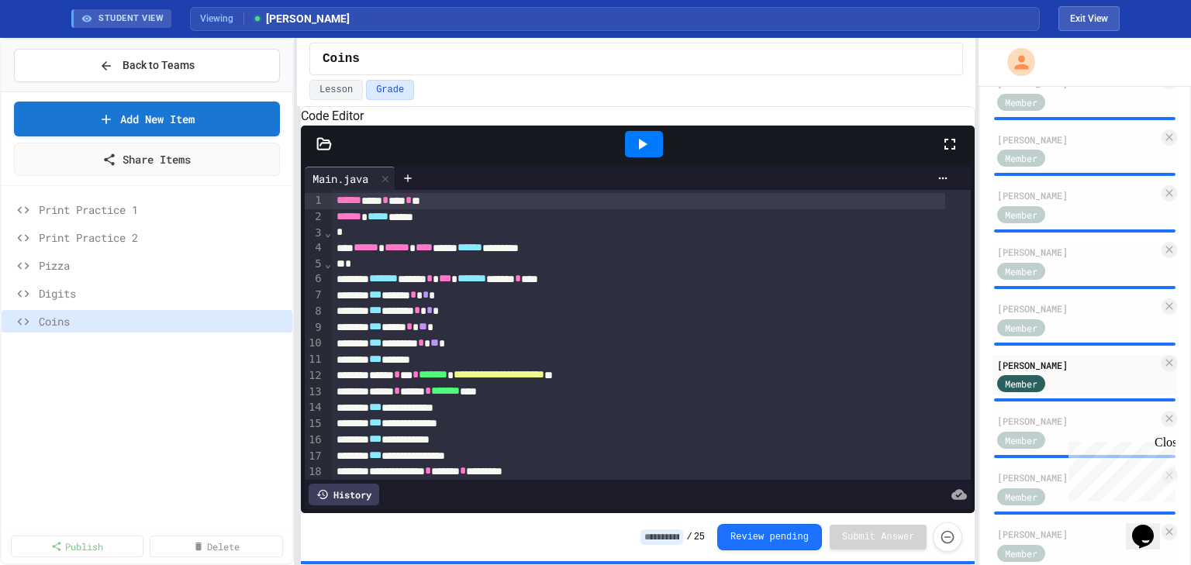
click at [629, 157] on div at bounding box center [644, 144] width 38 height 26
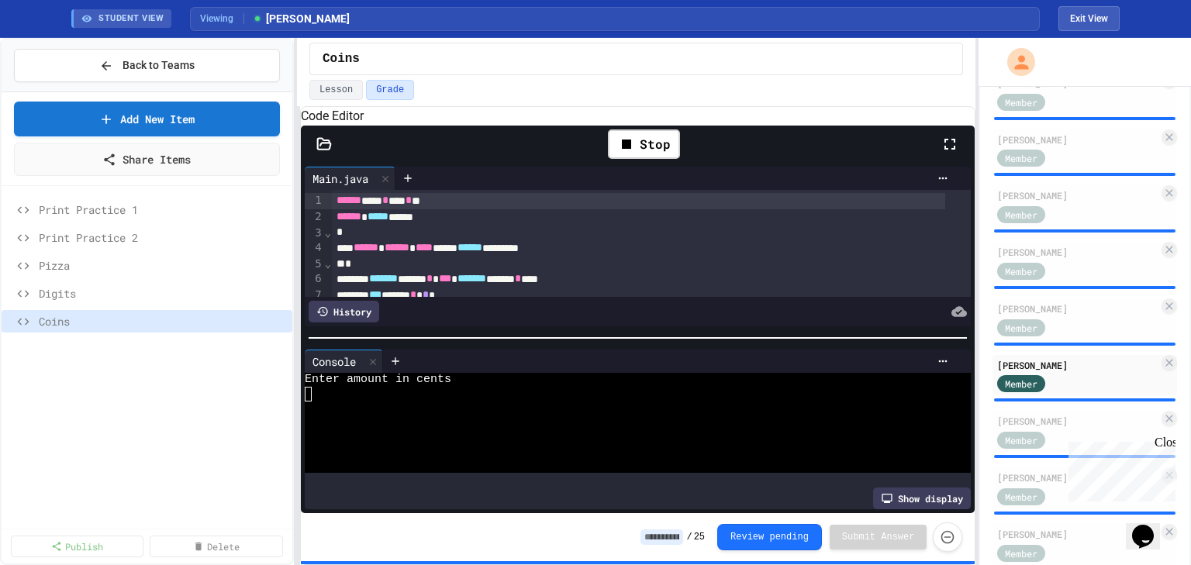
click at [473, 415] on div at bounding box center [626, 409] width 642 height 14
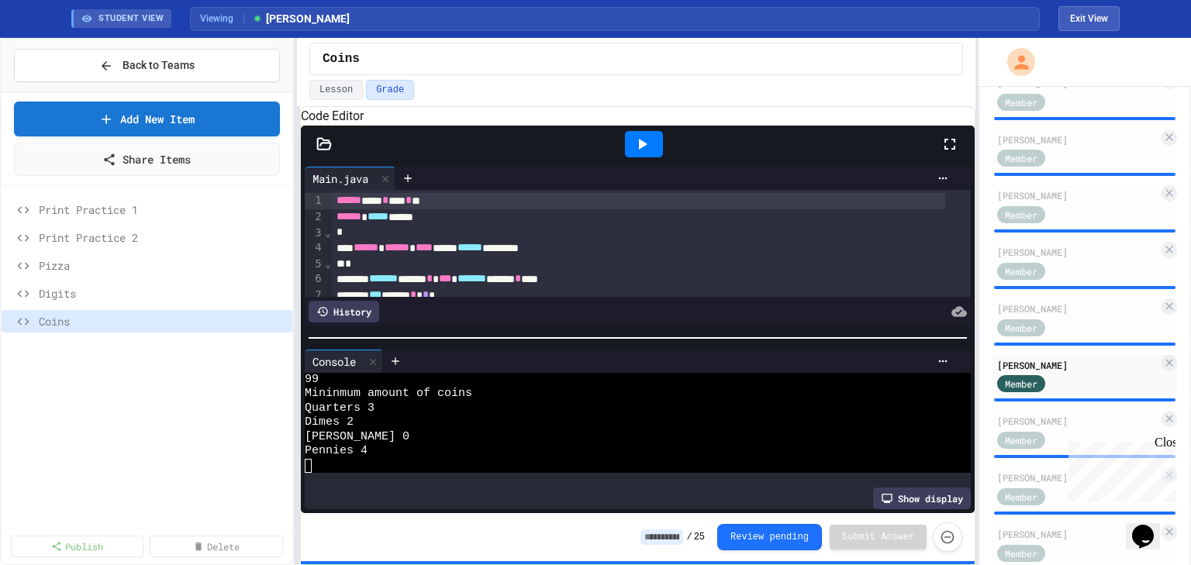
click at [646, 154] on icon at bounding box center [642, 144] width 19 height 19
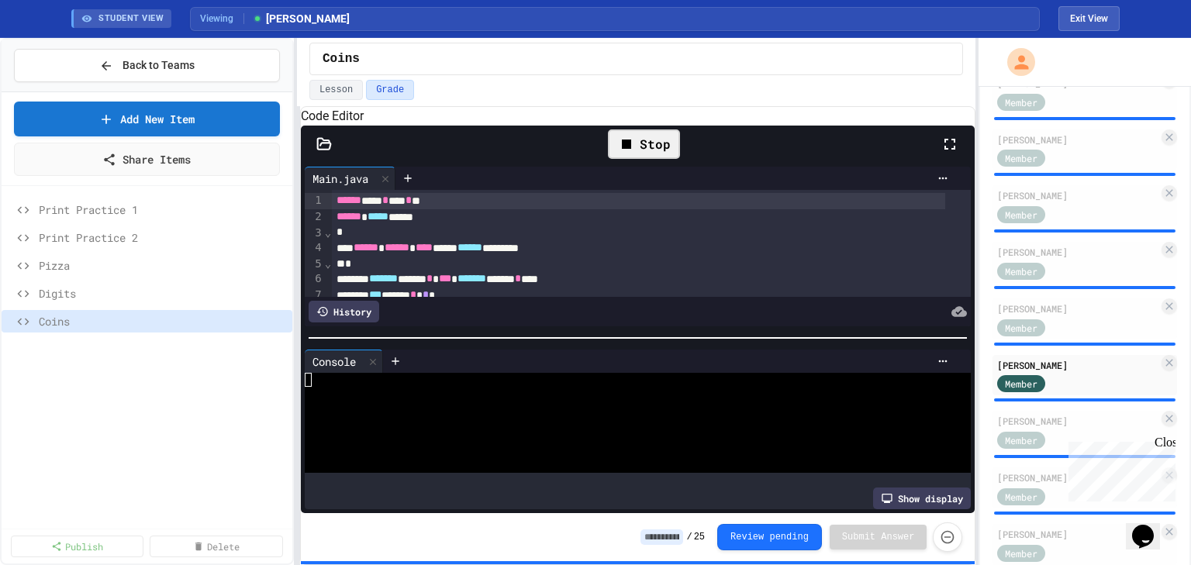
scroll to position [0, 0]
click at [354, 410] on div at bounding box center [626, 409] width 642 height 14
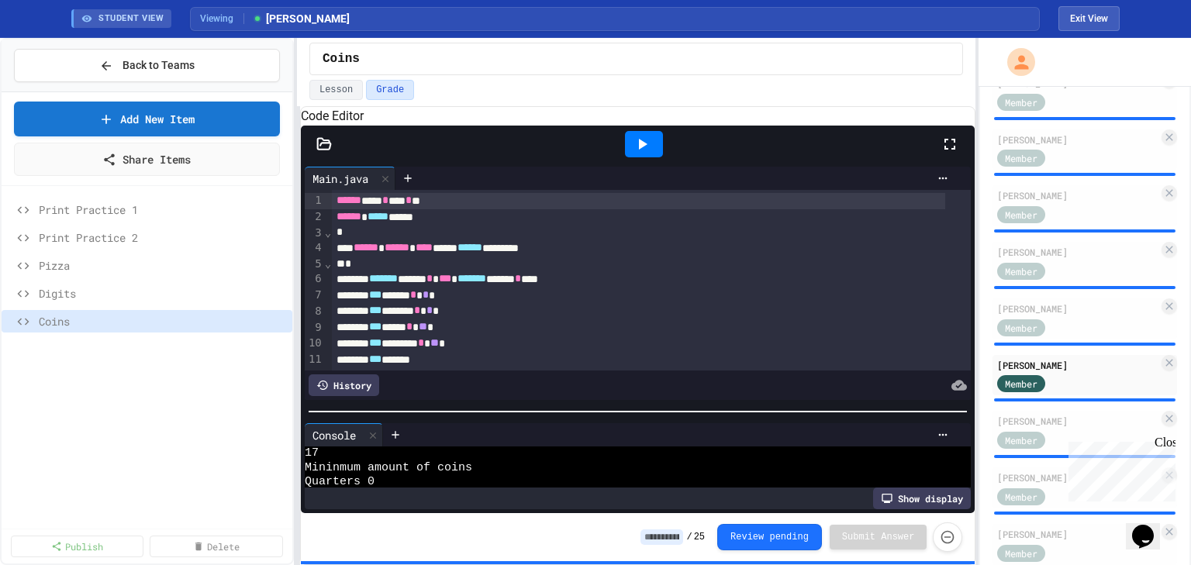
click at [602, 413] on div at bounding box center [638, 412] width 675 height 16
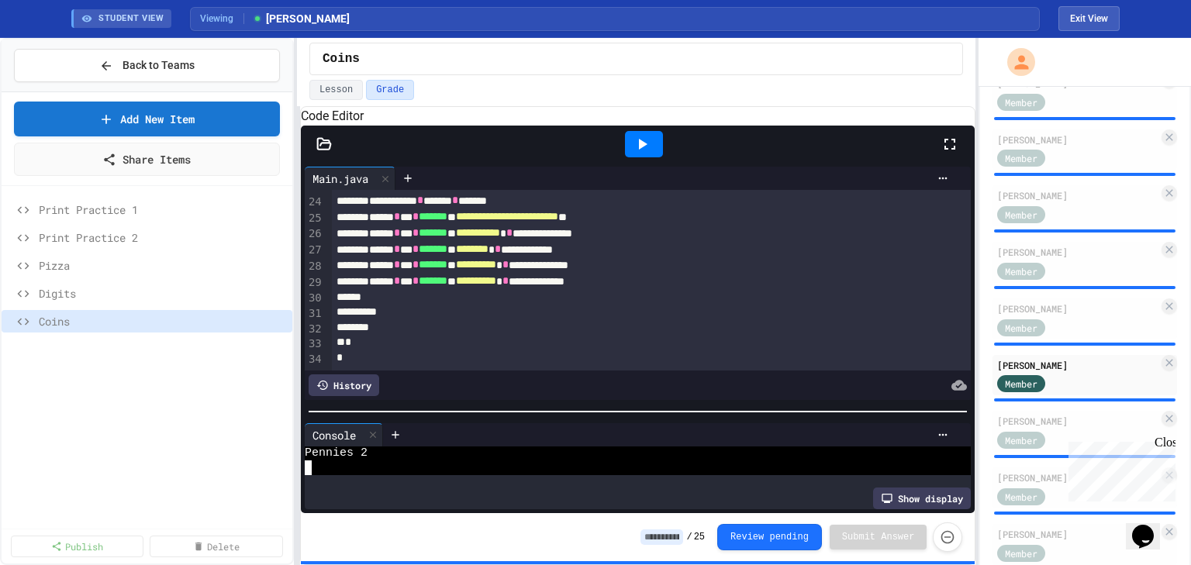
scroll to position [395, 0]
click at [1033, 428] on div "[PERSON_NAME]" at bounding box center [1077, 421] width 161 height 14
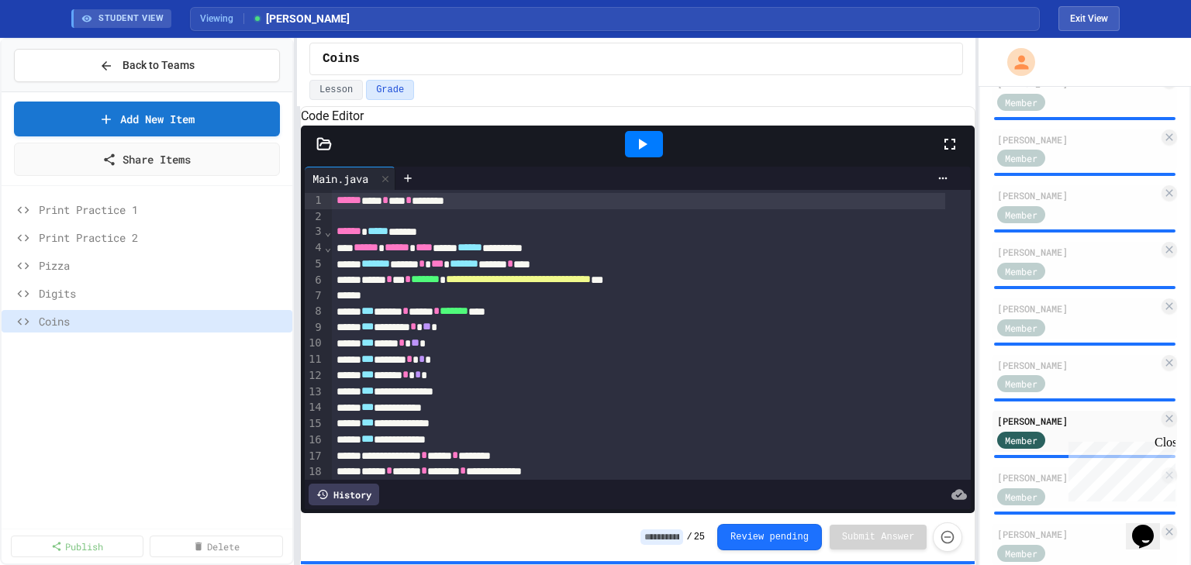
click at [654, 157] on div at bounding box center [644, 144] width 38 height 26
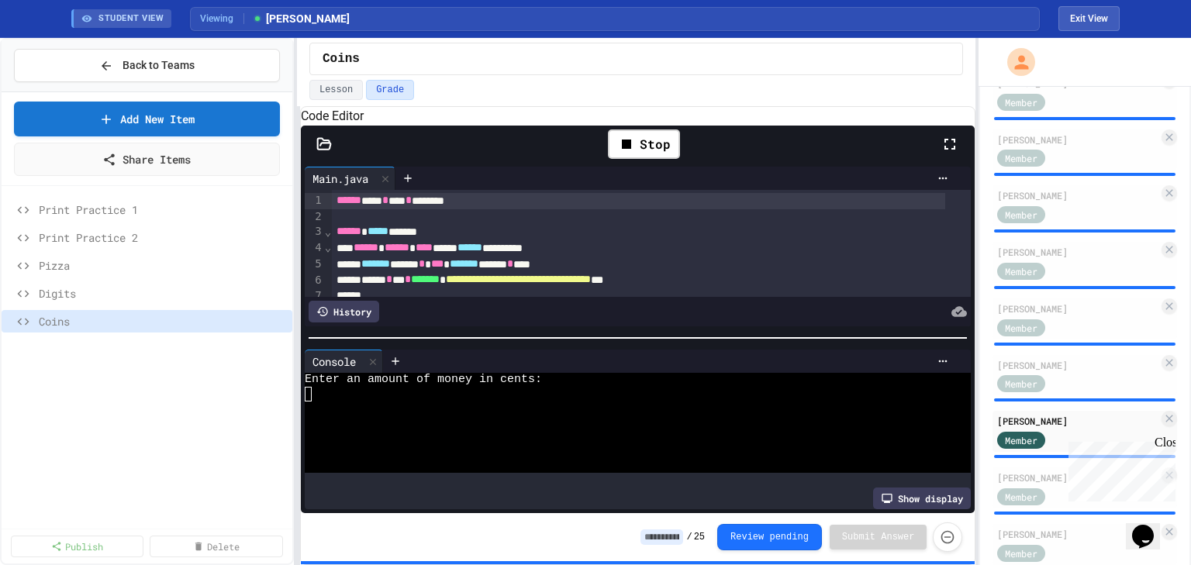
click at [625, 401] on div at bounding box center [626, 394] width 642 height 14
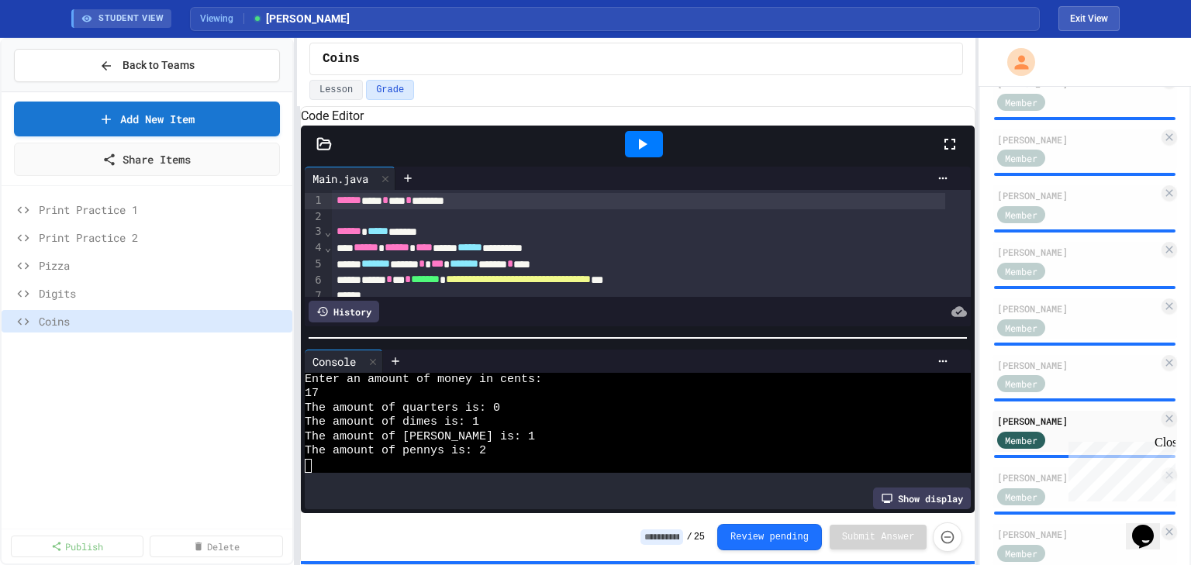
click at [640, 154] on icon at bounding box center [642, 144] width 19 height 19
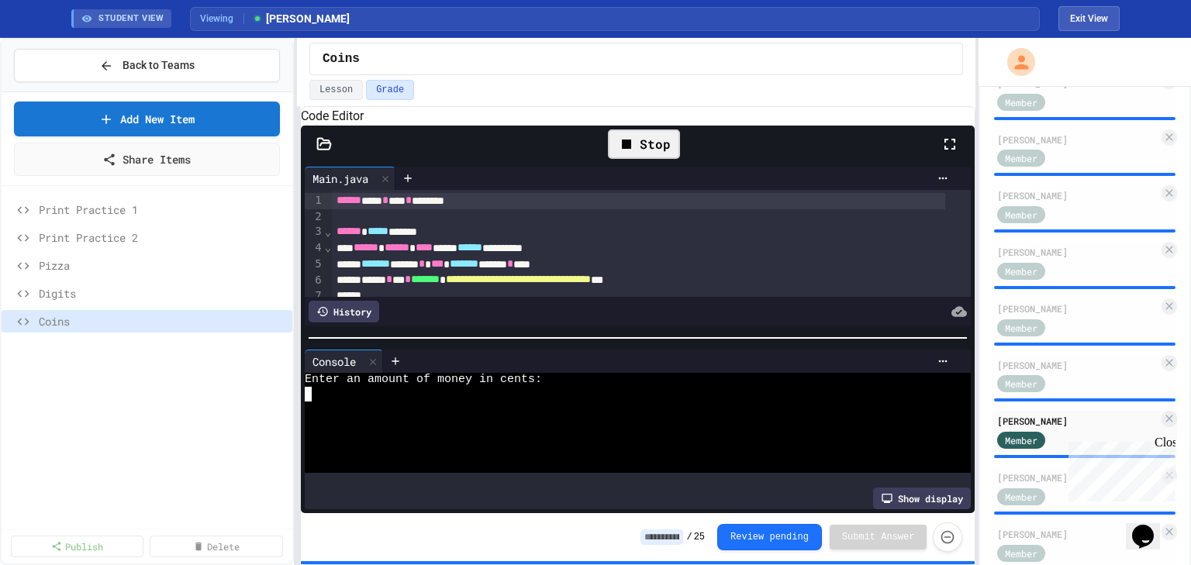
click at [338, 401] on div at bounding box center [626, 394] width 642 height 14
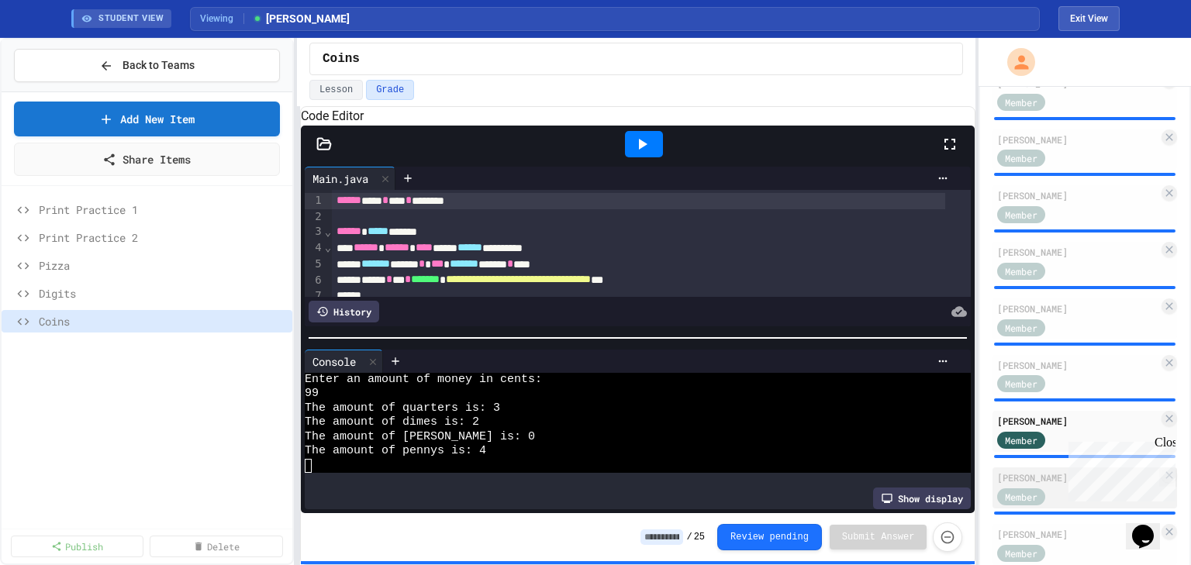
click at [1024, 485] on div "[PERSON_NAME]" at bounding box center [1077, 478] width 161 height 14
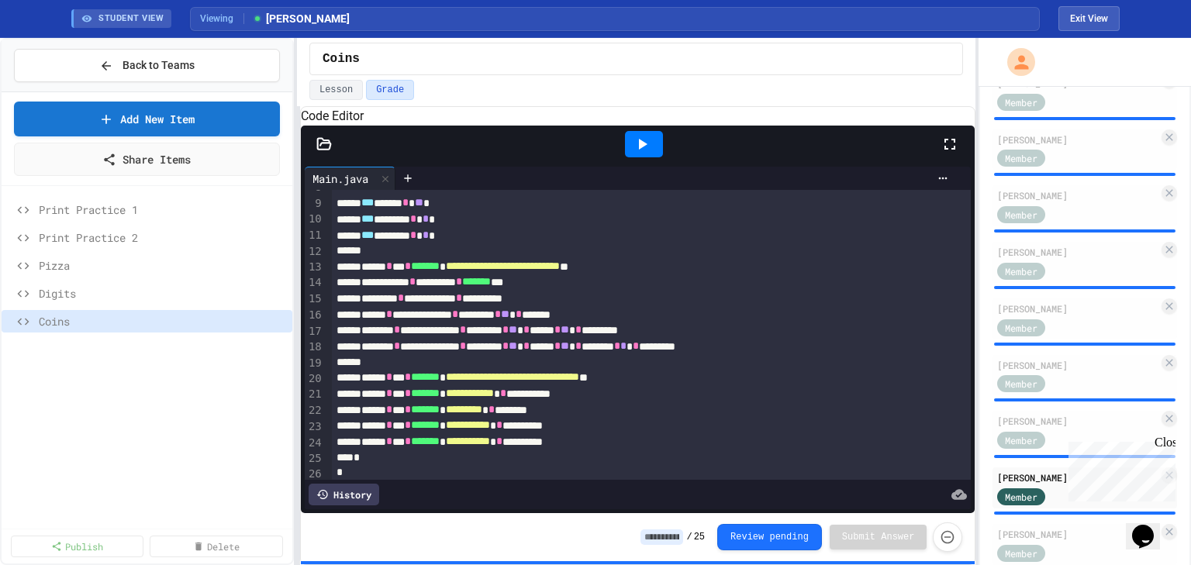
scroll to position [166, 0]
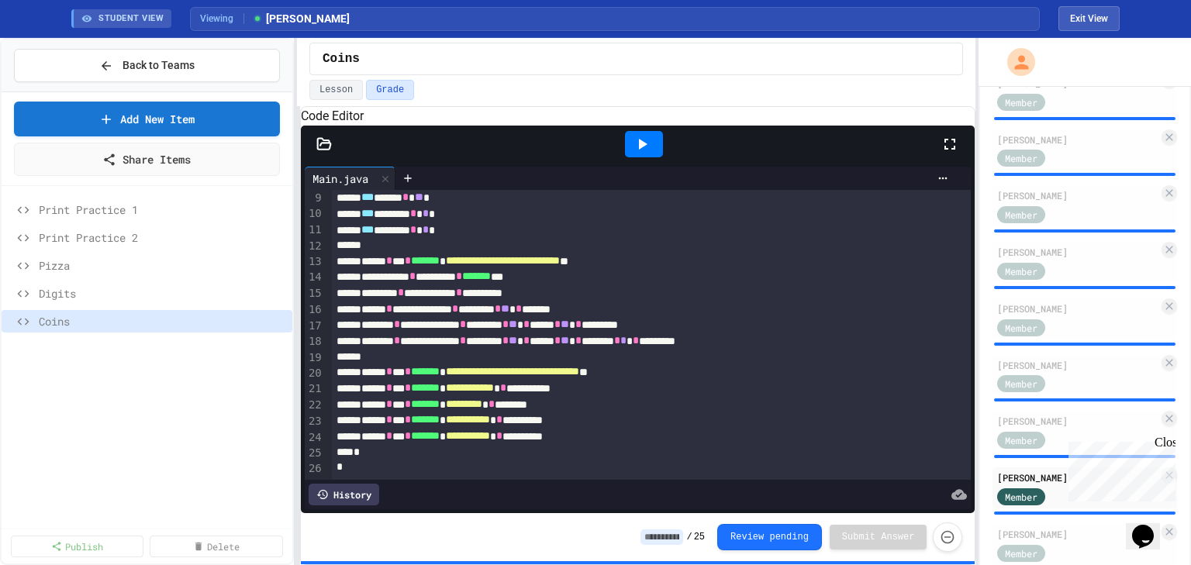
click at [646, 154] on icon at bounding box center [642, 144] width 19 height 19
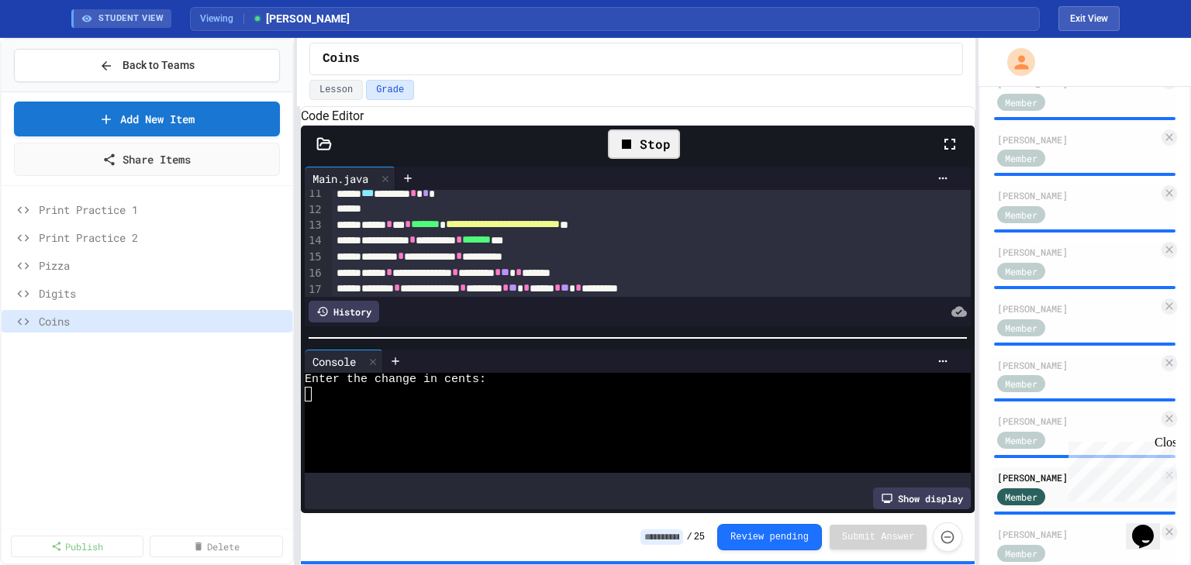
click at [462, 407] on div at bounding box center [626, 409] width 642 height 14
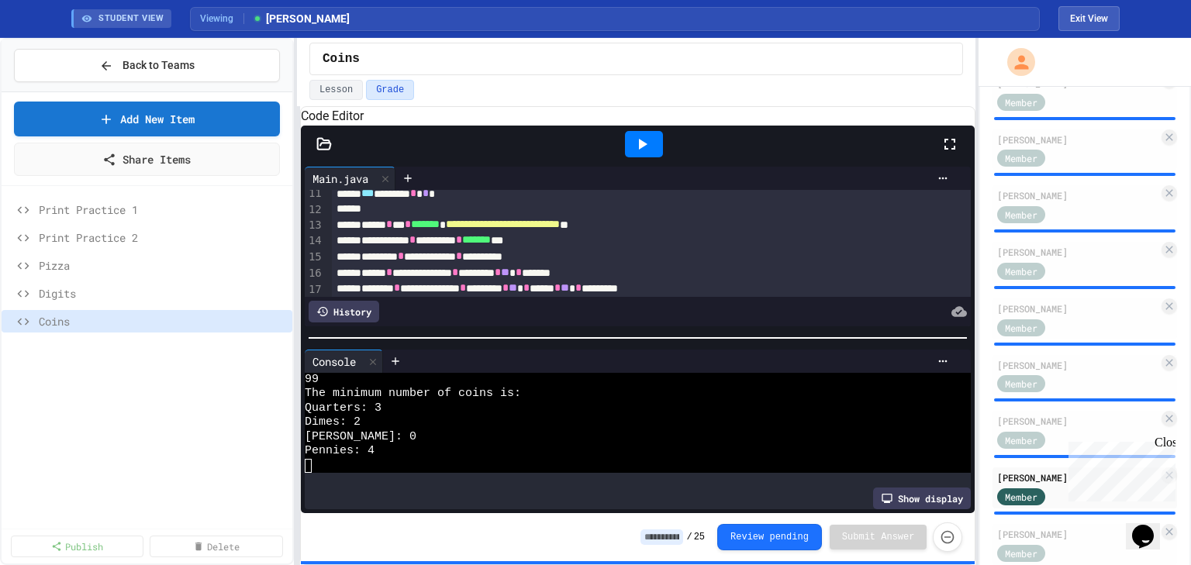
click at [641, 150] on icon at bounding box center [643, 144] width 9 height 11
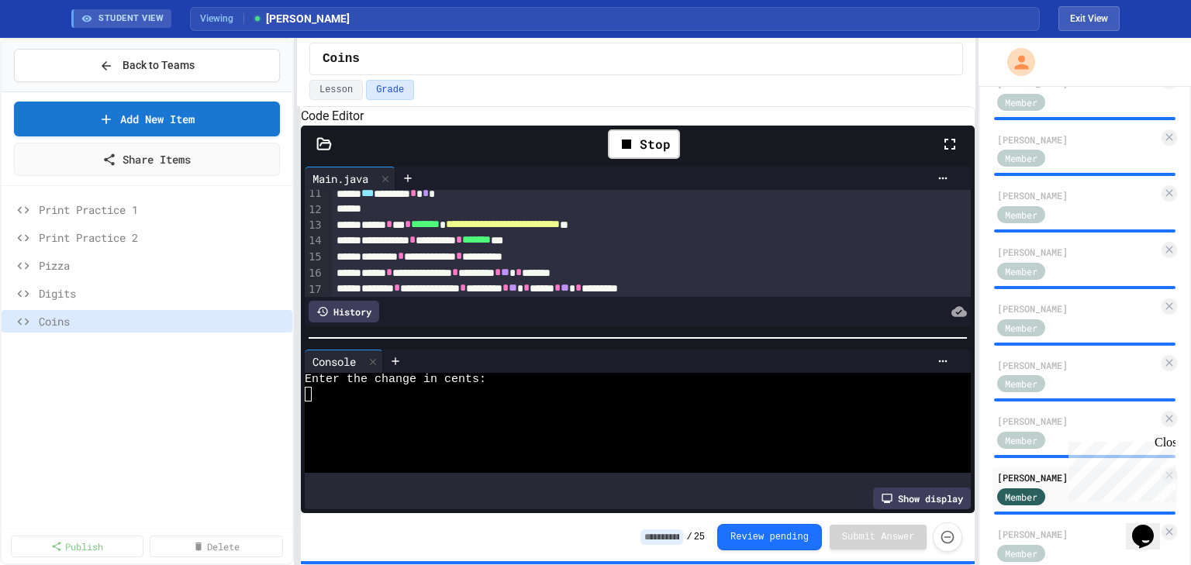
click at [335, 410] on div at bounding box center [626, 409] width 642 height 14
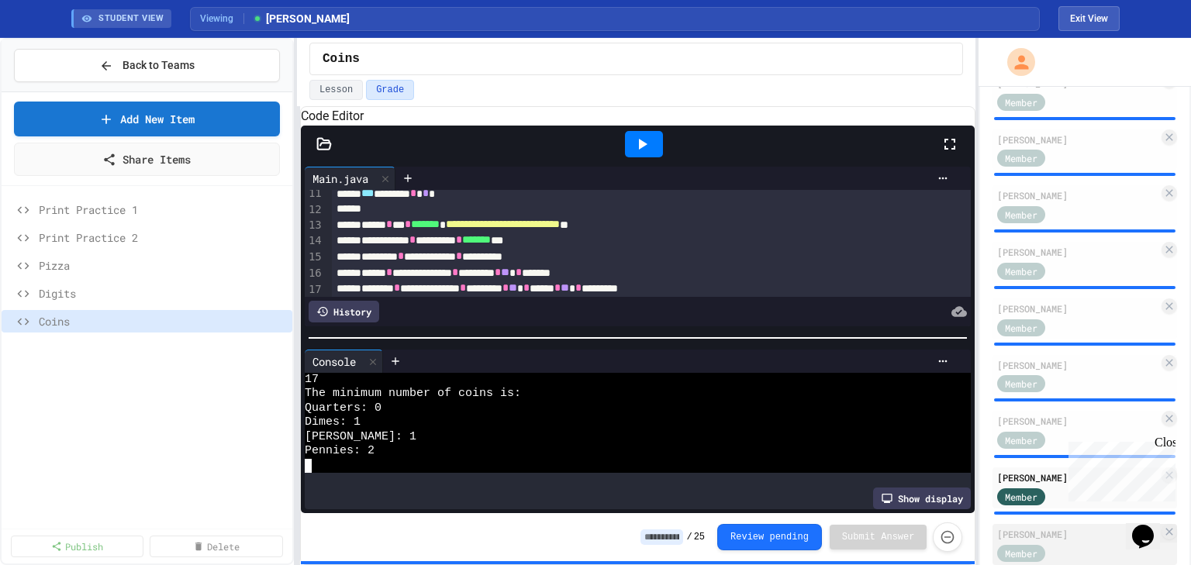
click at [1051, 551] on div "[PERSON_NAME] Member" at bounding box center [1085, 544] width 185 height 41
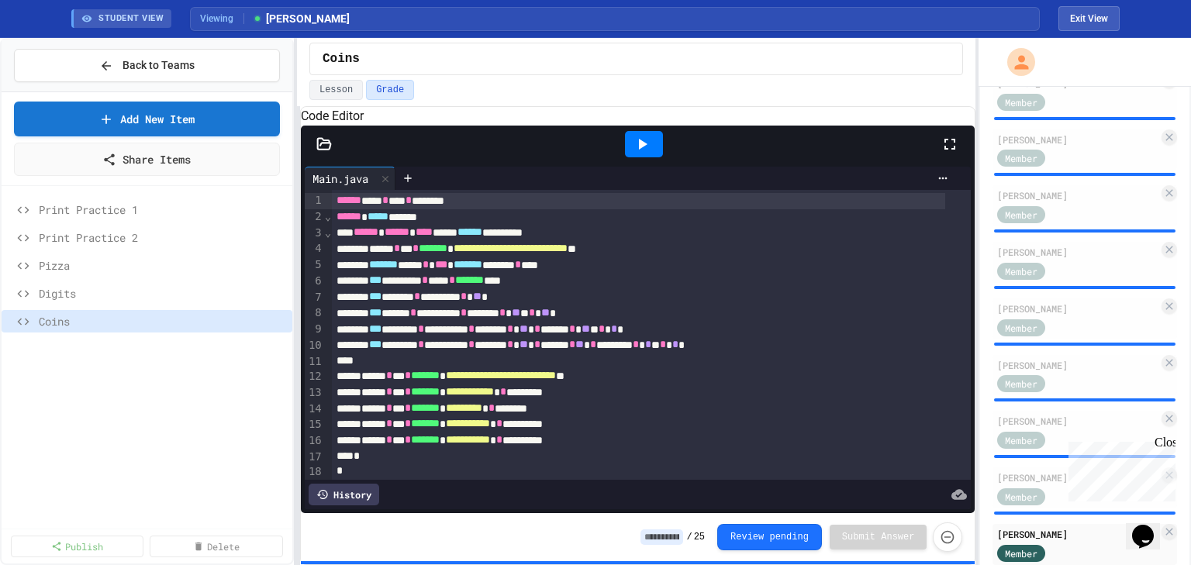
click at [645, 150] on icon at bounding box center [643, 144] width 9 height 11
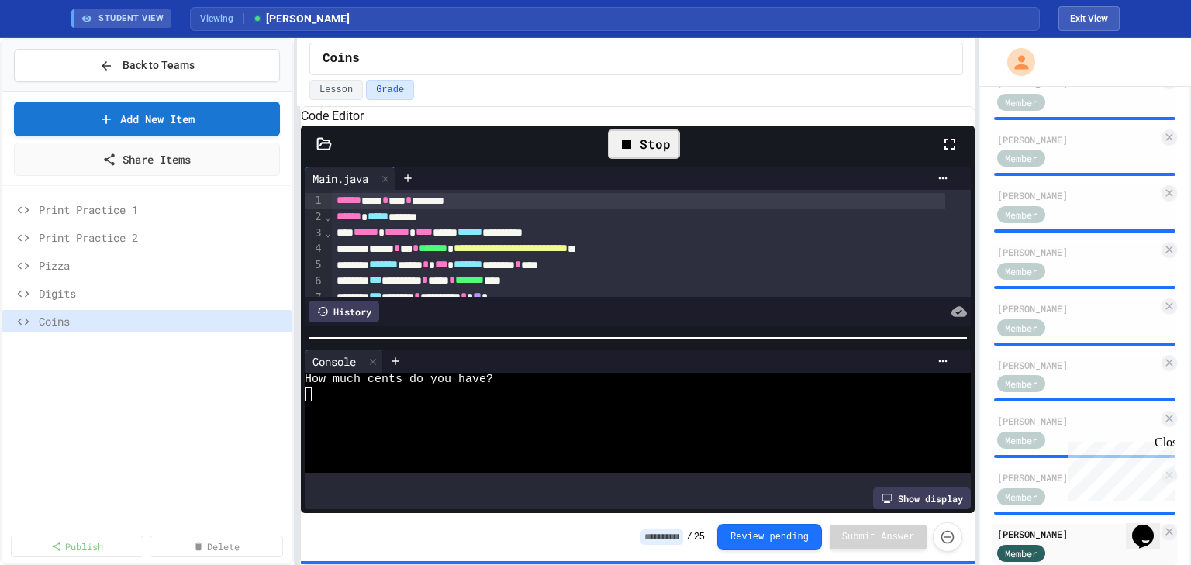
click at [374, 412] on div at bounding box center [626, 409] width 642 height 14
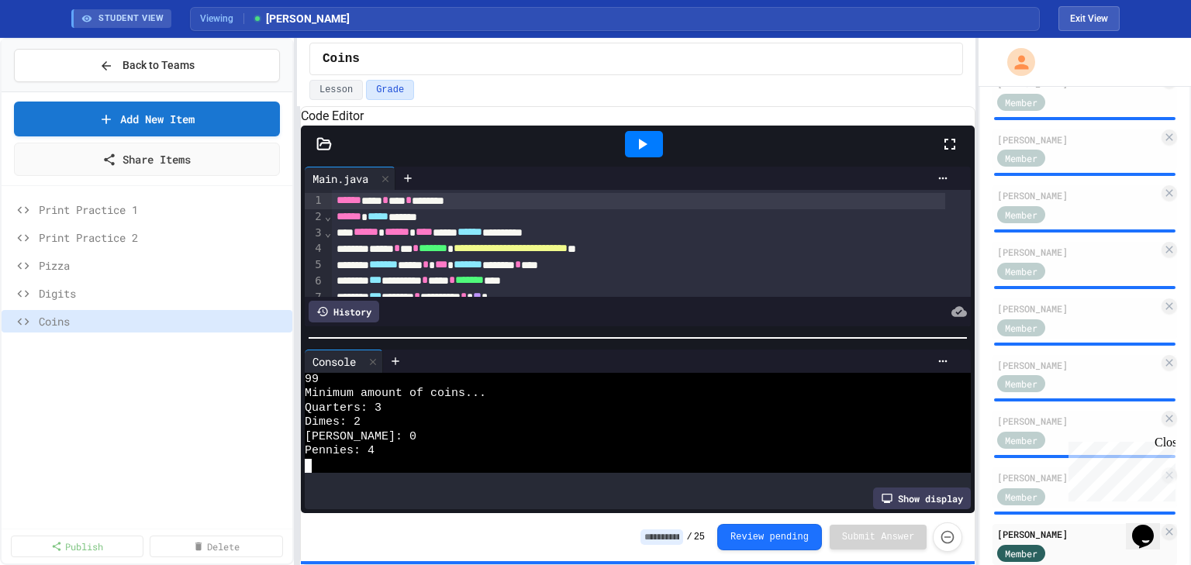
scroll to position [14, 0]
click at [645, 150] on icon at bounding box center [643, 144] width 9 height 11
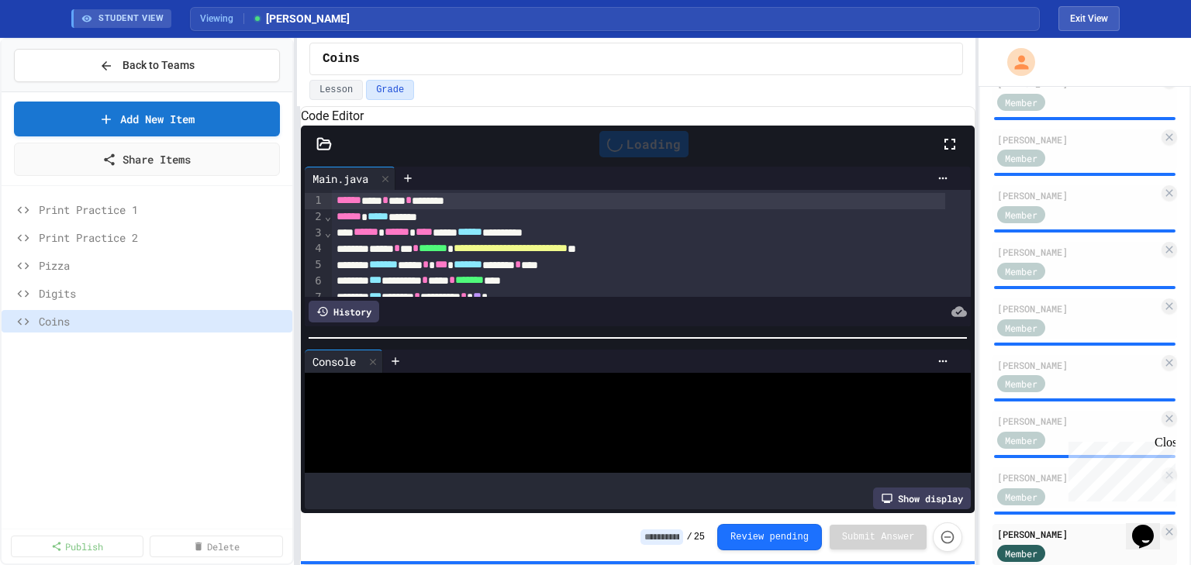
scroll to position [0, 0]
click at [319, 413] on div at bounding box center [626, 409] width 642 height 14
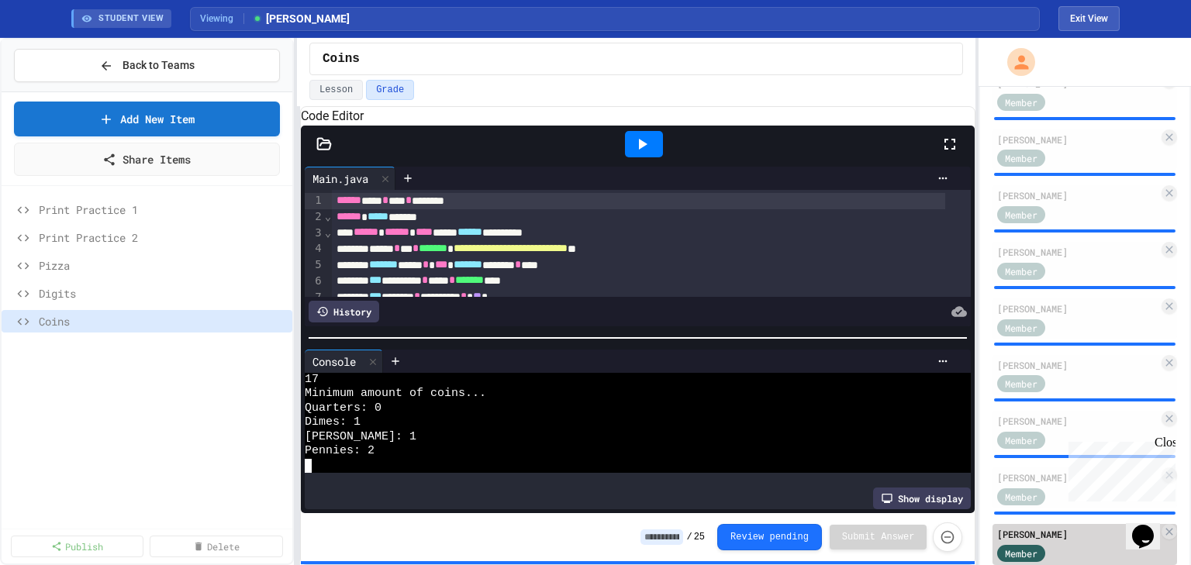
scroll to position [549, 0]
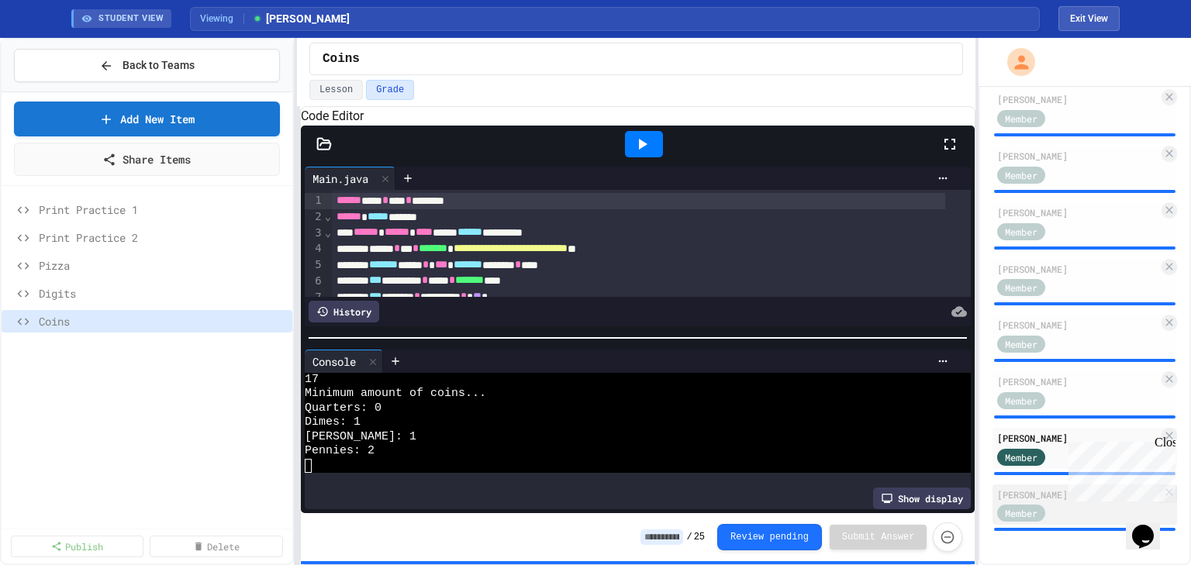
click at [1048, 503] on div "Member" at bounding box center [1036, 512] width 78 height 19
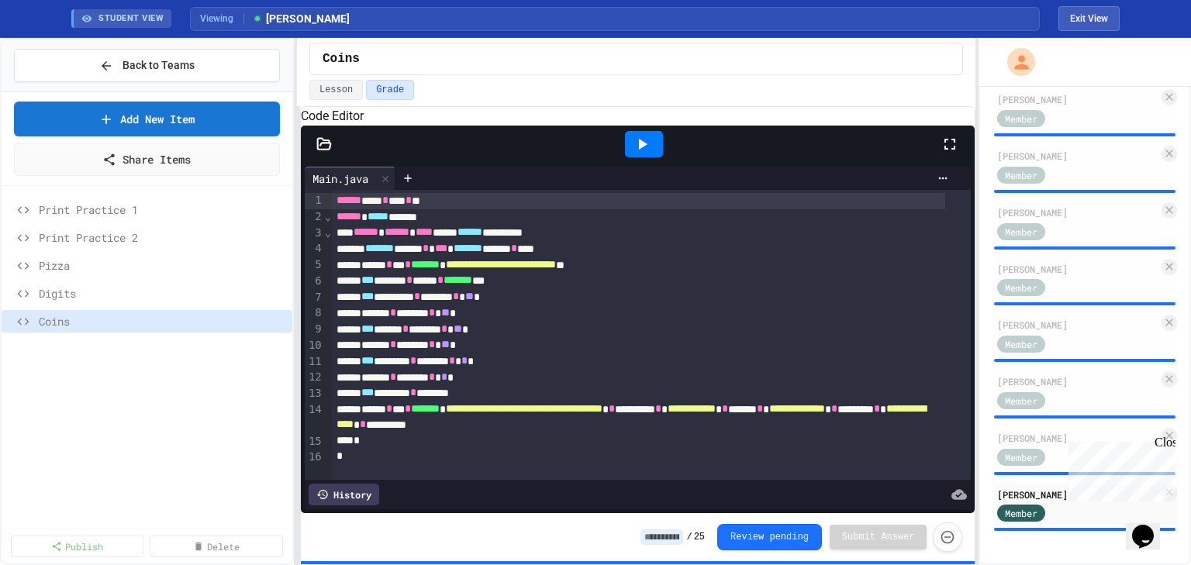
click at [648, 154] on icon at bounding box center [642, 144] width 19 height 19
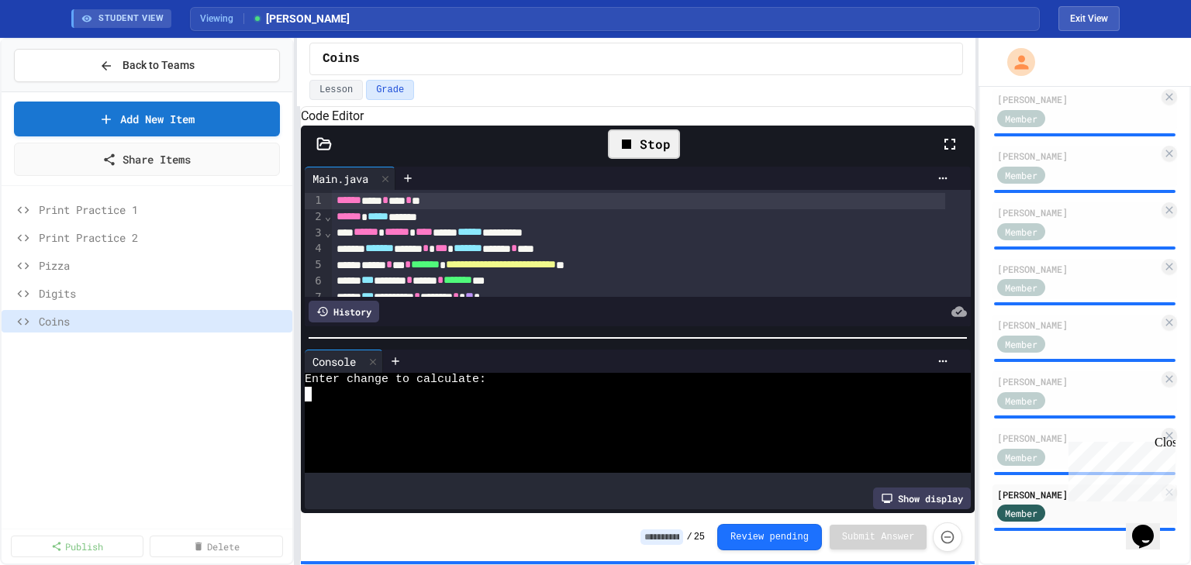
click at [516, 412] on div at bounding box center [626, 409] width 642 height 14
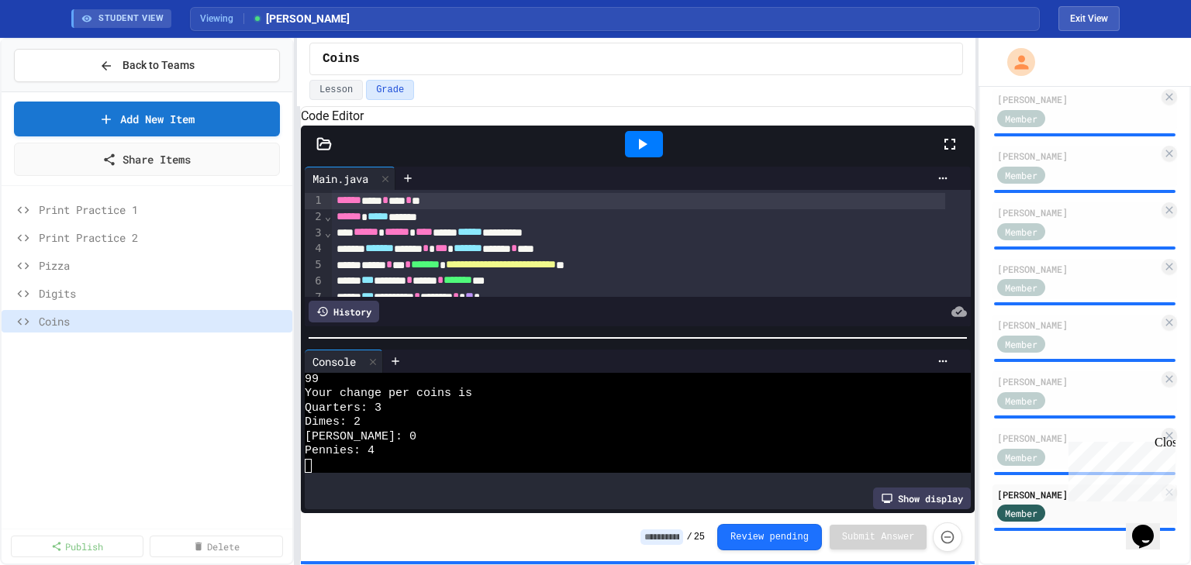
click at [637, 154] on icon at bounding box center [642, 144] width 19 height 19
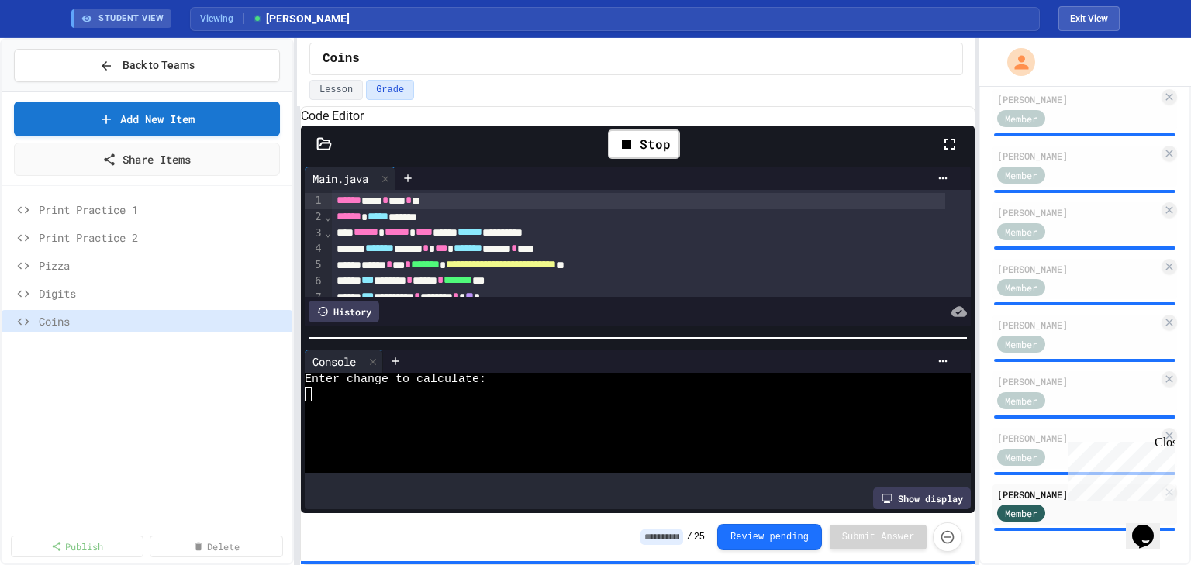
click at [399, 413] on div at bounding box center [626, 409] width 642 height 14
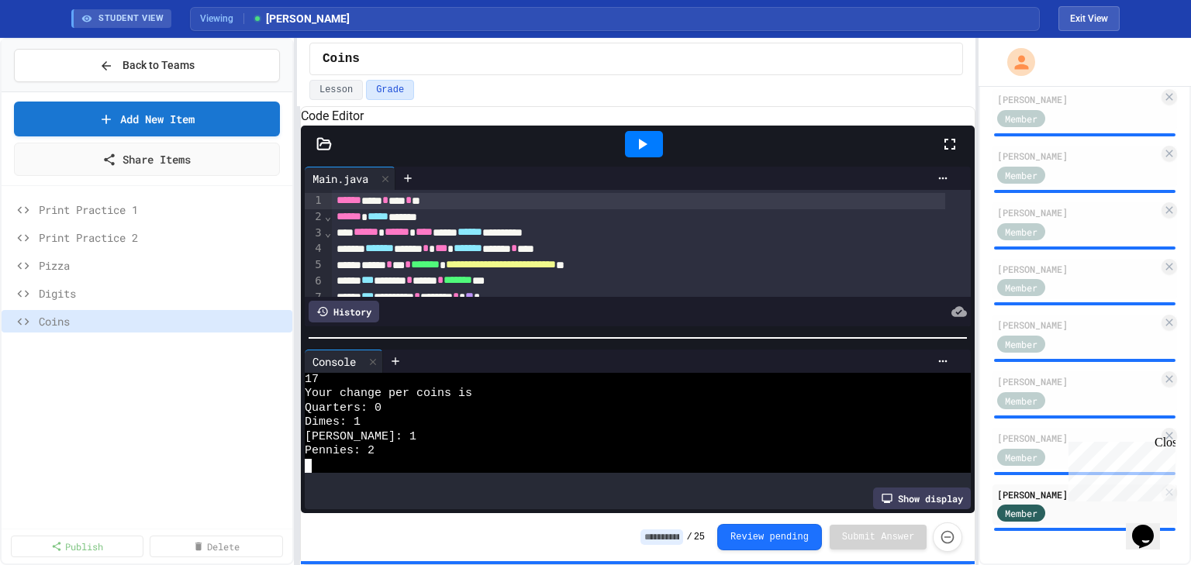
click at [644, 154] on icon at bounding box center [642, 144] width 19 height 19
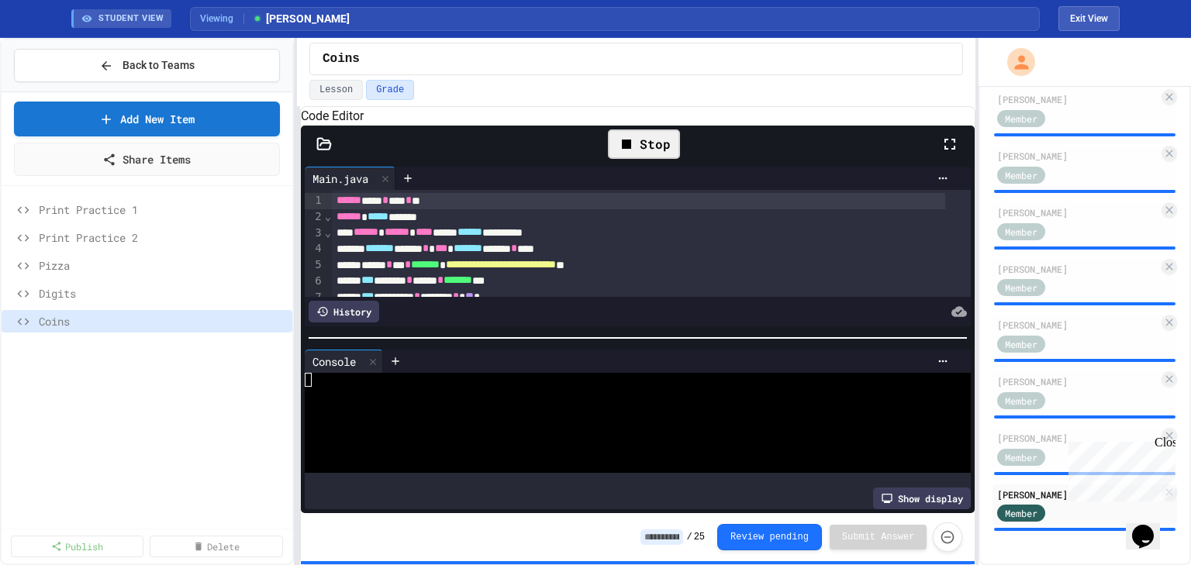
scroll to position [0, 0]
click at [410, 413] on div at bounding box center [626, 409] width 642 height 14
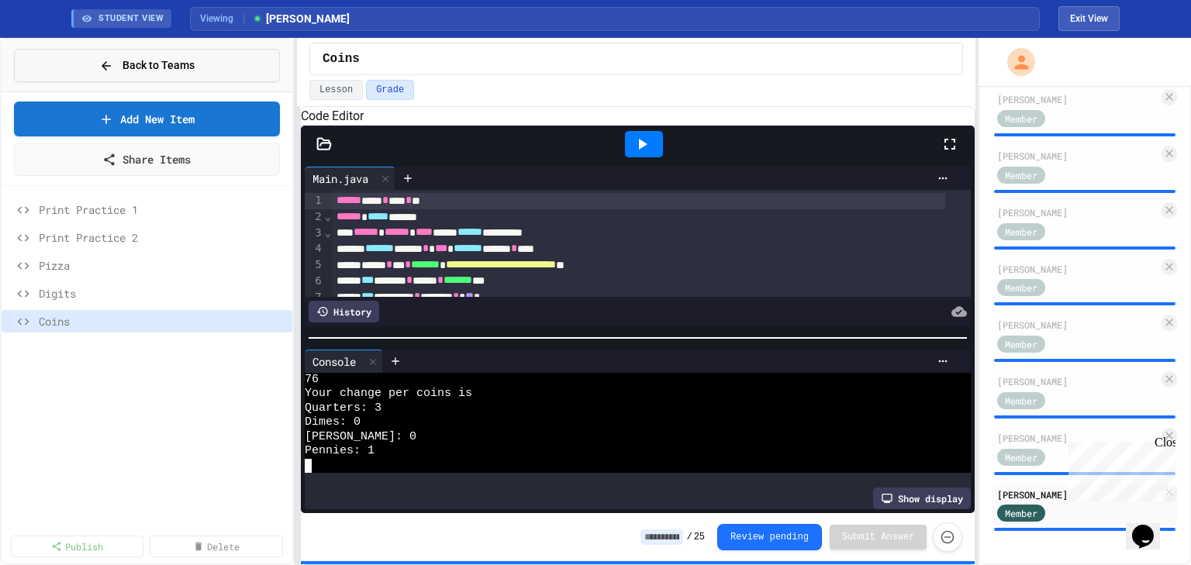
click at [123, 64] on div "Back to Teams" at bounding box center [146, 65] width 95 height 16
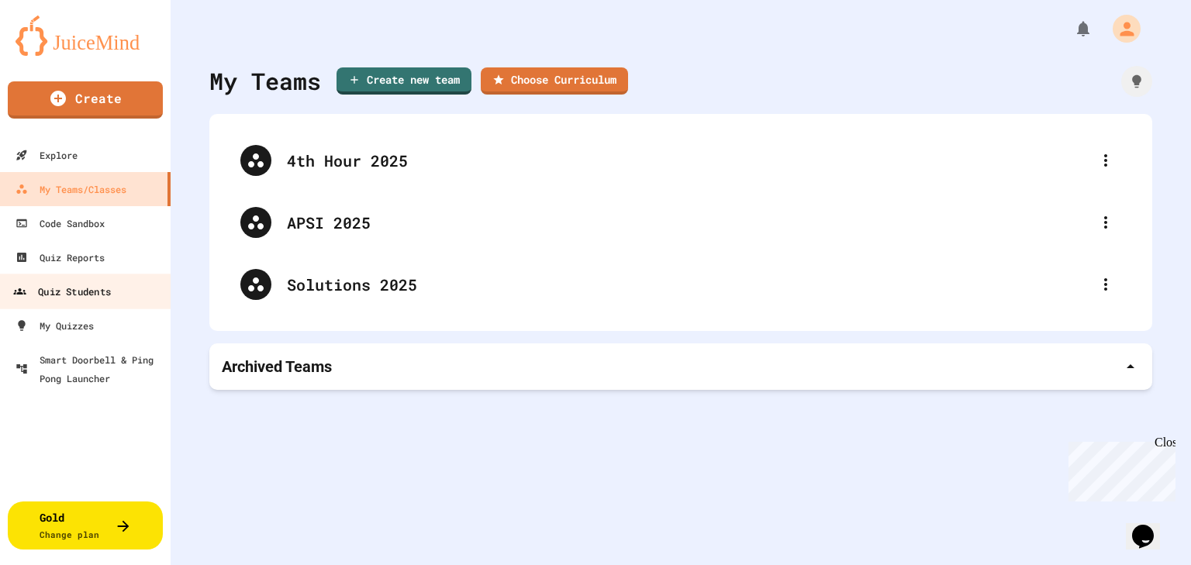
click at [79, 281] on link "Quiz Students" at bounding box center [86, 291] width 176 height 35
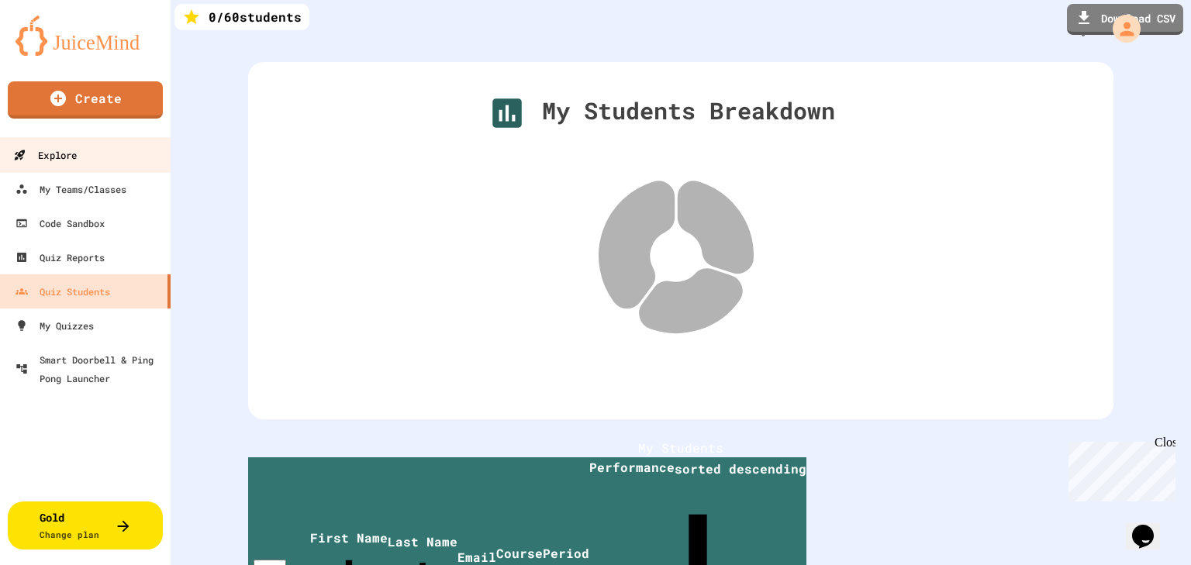
click at [54, 157] on div "Explore" at bounding box center [45, 155] width 64 height 19
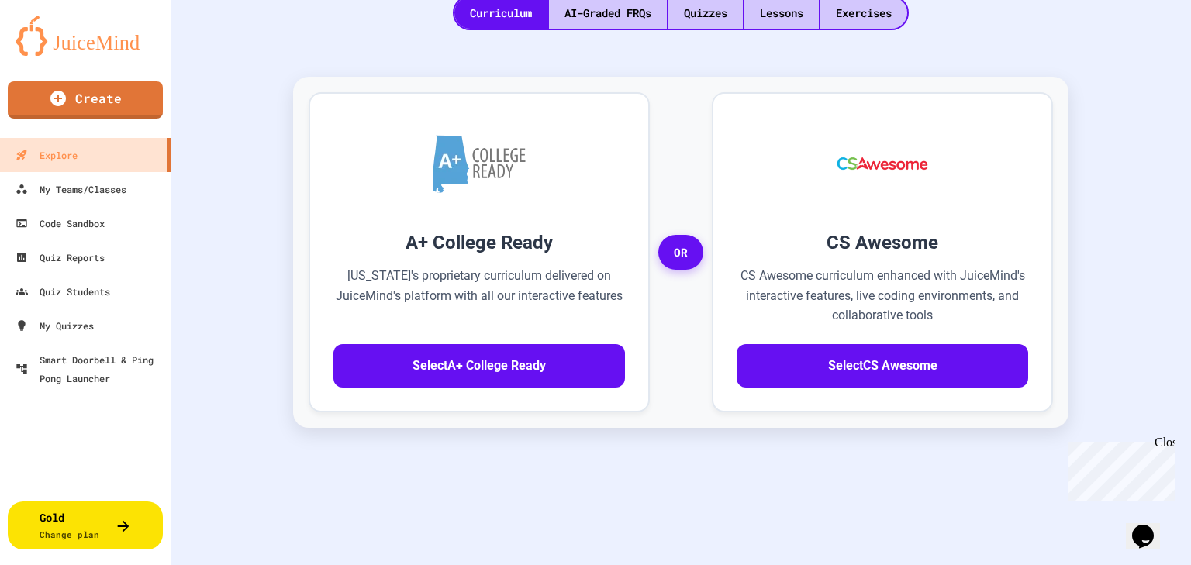
scroll to position [124, 0]
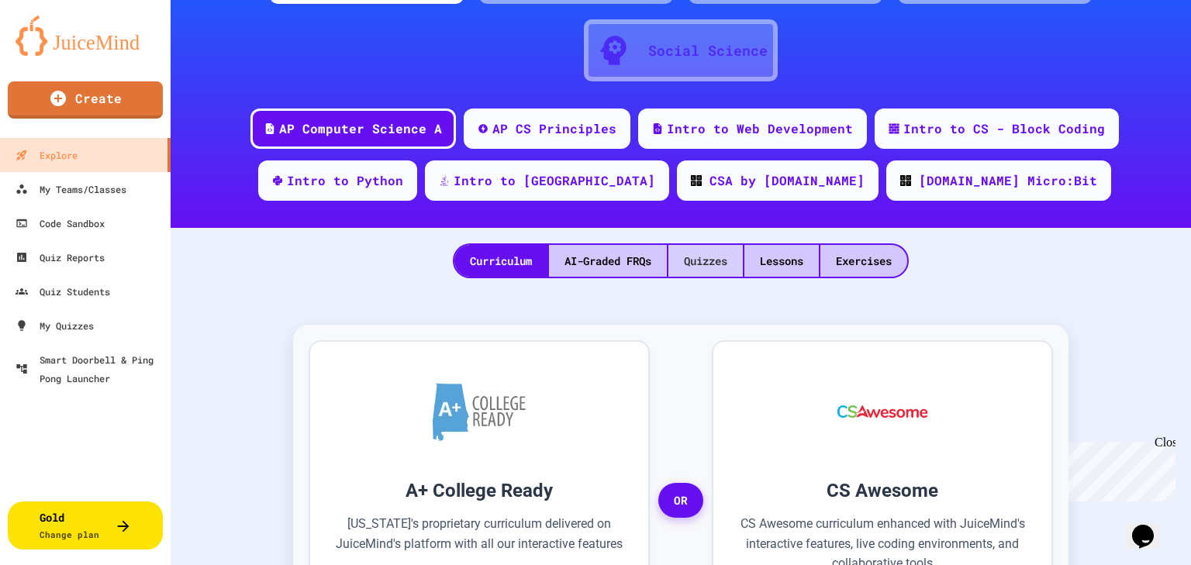
click at [713, 257] on div "Quizzes" at bounding box center [705, 261] width 74 height 32
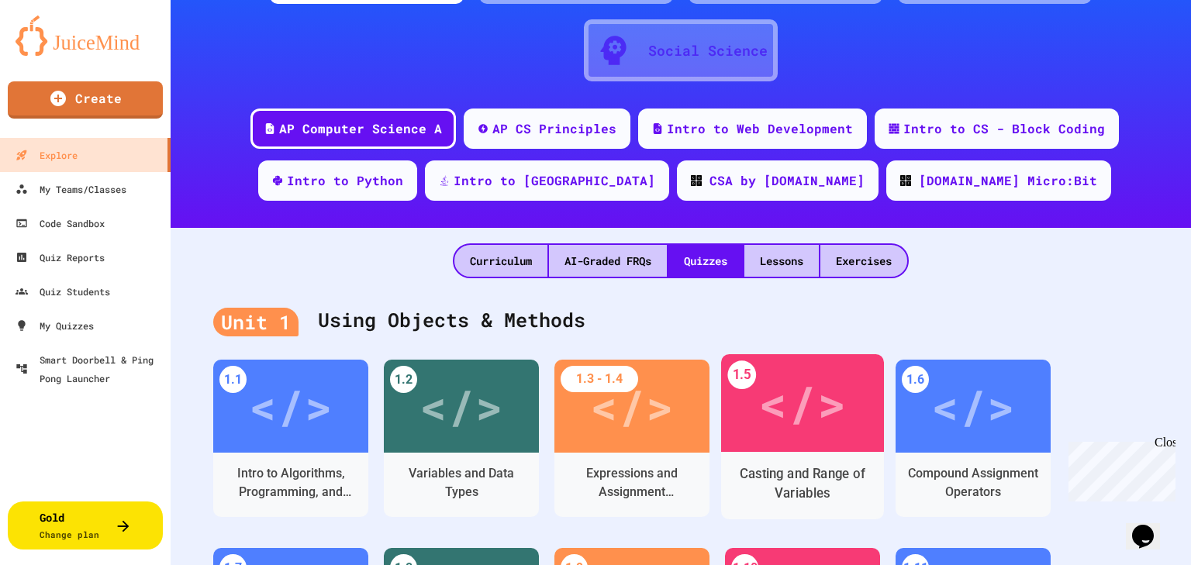
scroll to position [310, 0]
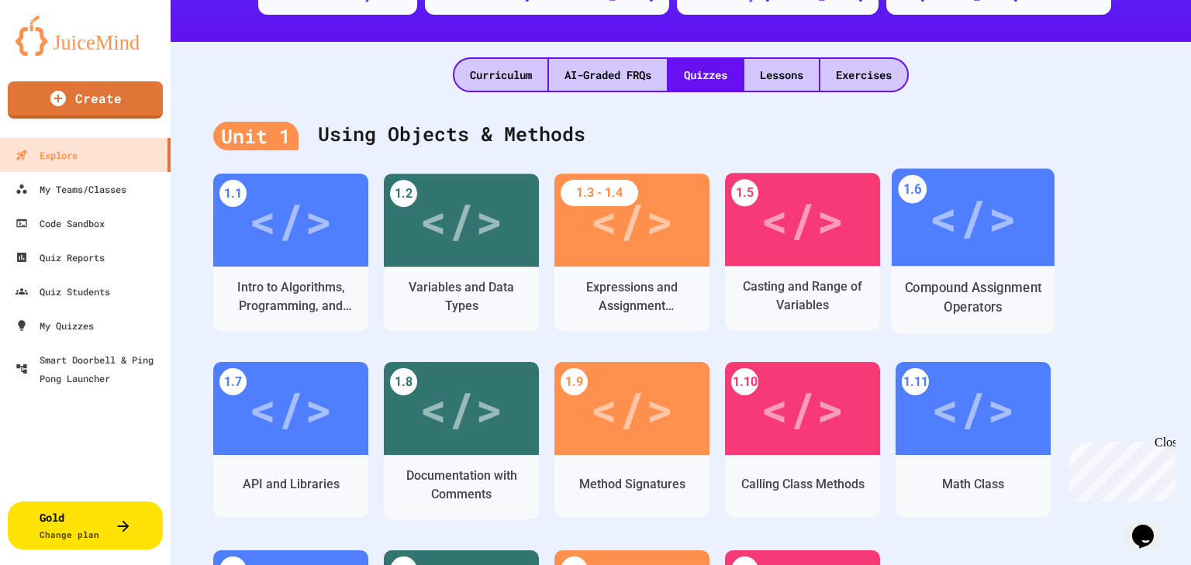
click at [943, 284] on div "Compound Assignment Operators" at bounding box center [973, 297] width 139 height 39
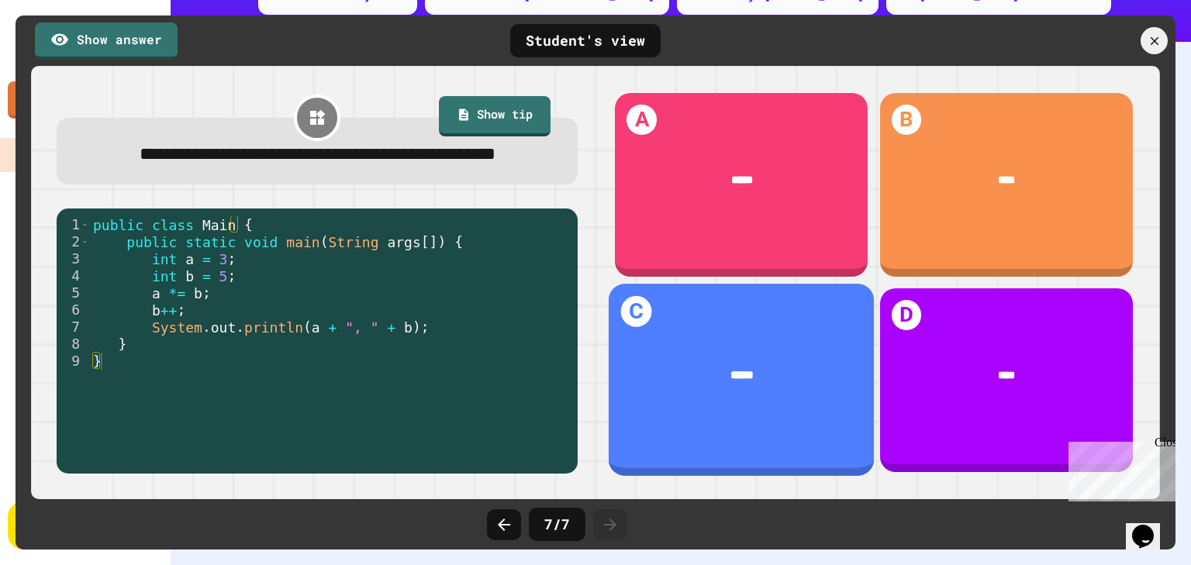
scroll to position [580, 0]
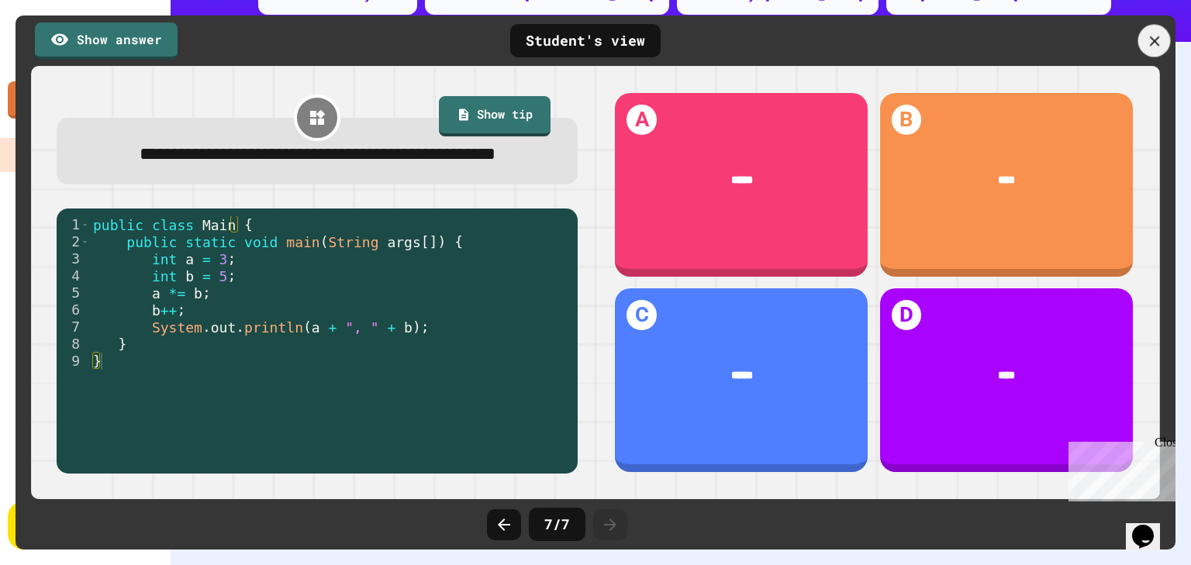
click at [1154, 44] on icon at bounding box center [1154, 41] width 17 height 17
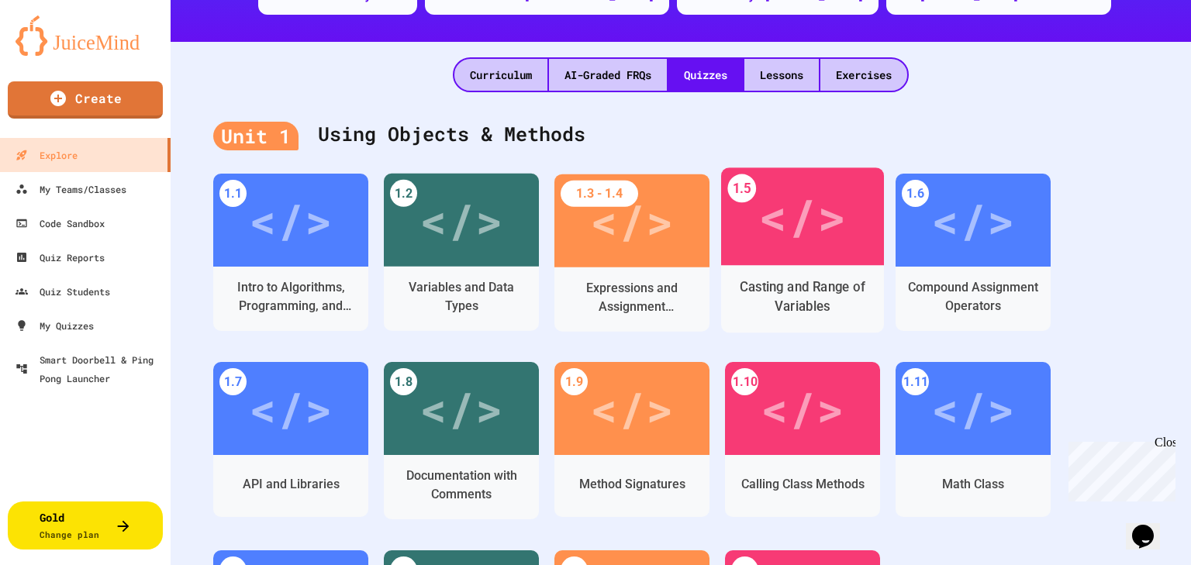
click at [797, 230] on div "</>" at bounding box center [802, 217] width 88 height 74
